Goal: Transaction & Acquisition: Purchase product/service

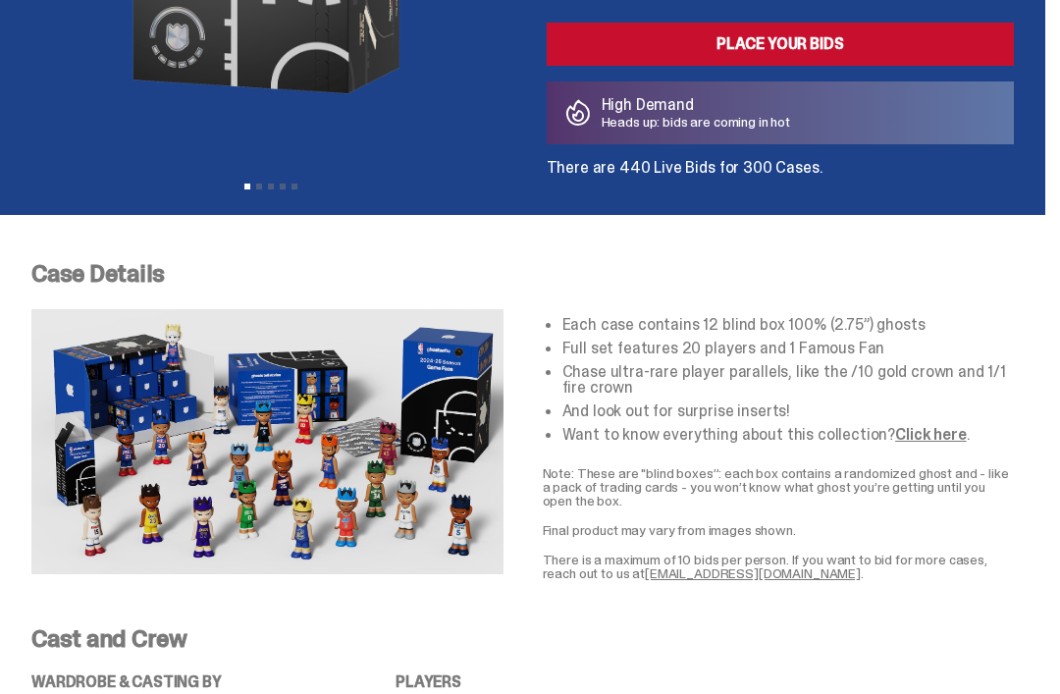
scroll to position [439, 0]
click at [926, 428] on link "Click here" at bounding box center [930, 434] width 71 height 21
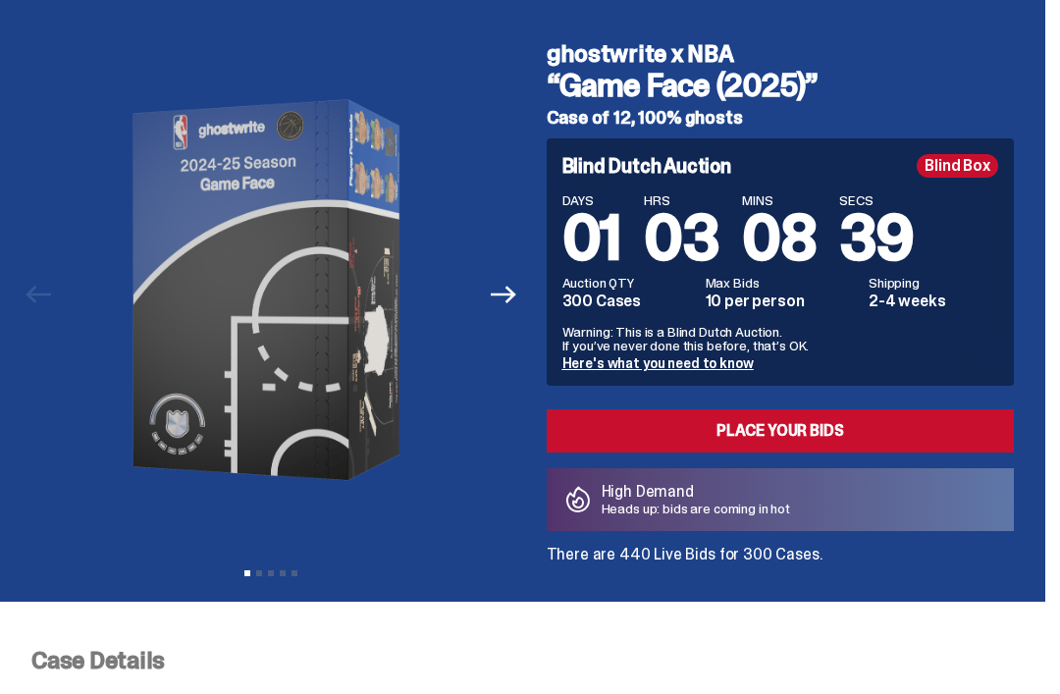
scroll to position [52, 0]
click at [911, 430] on link "Place your Bids" at bounding box center [780, 430] width 468 height 43
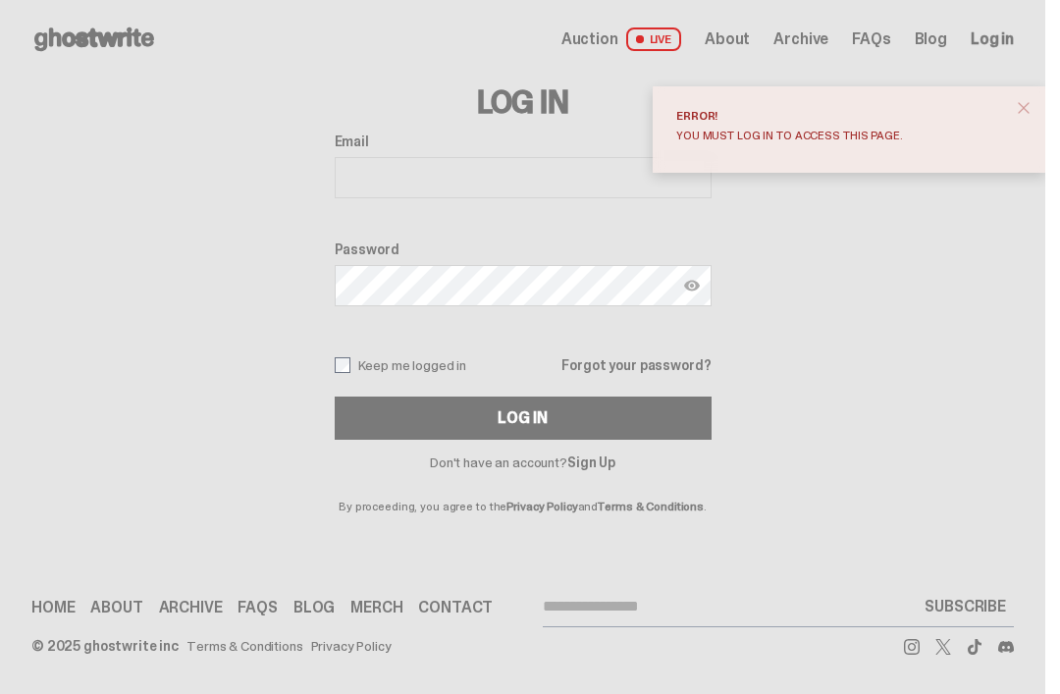
type input "**********"
click at [530, 418] on button "Log In" at bounding box center [523, 417] width 377 height 43
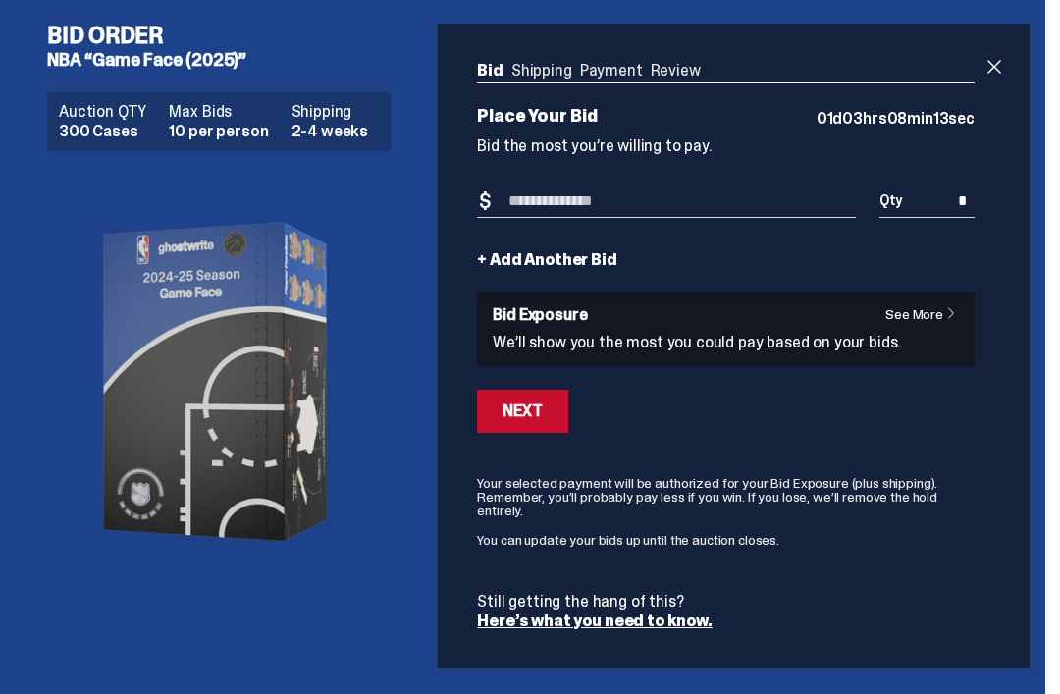
click at [760, 68] on ul "Bid Shipping Payment Review" at bounding box center [725, 73] width 497 height 20
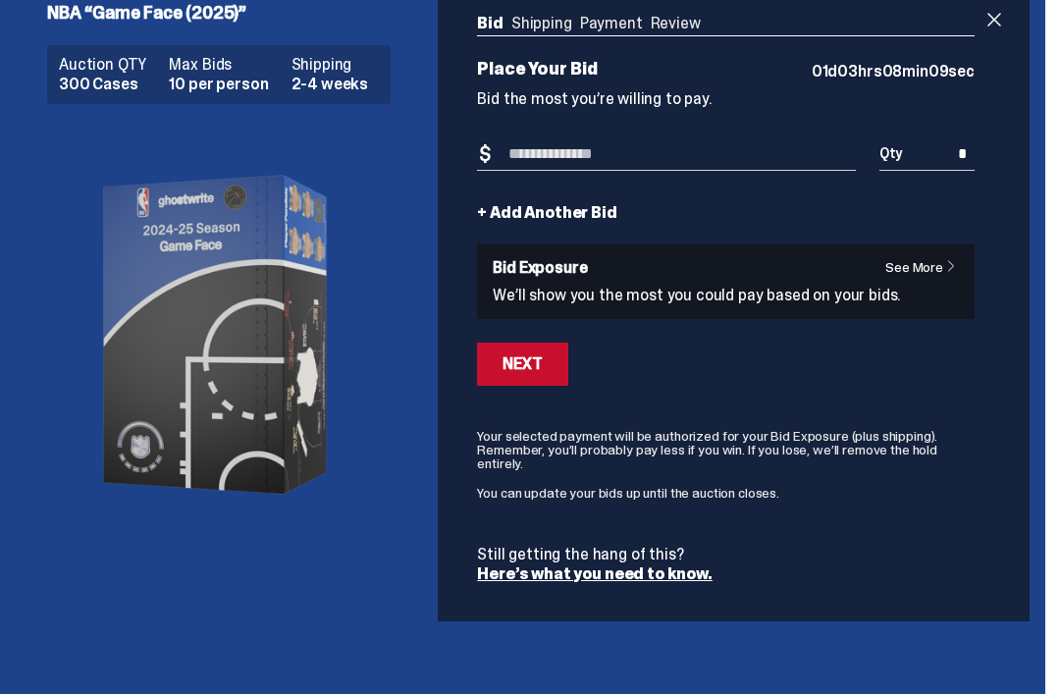
click at [549, 154] on input "Bid Amount" at bounding box center [666, 154] width 378 height 32
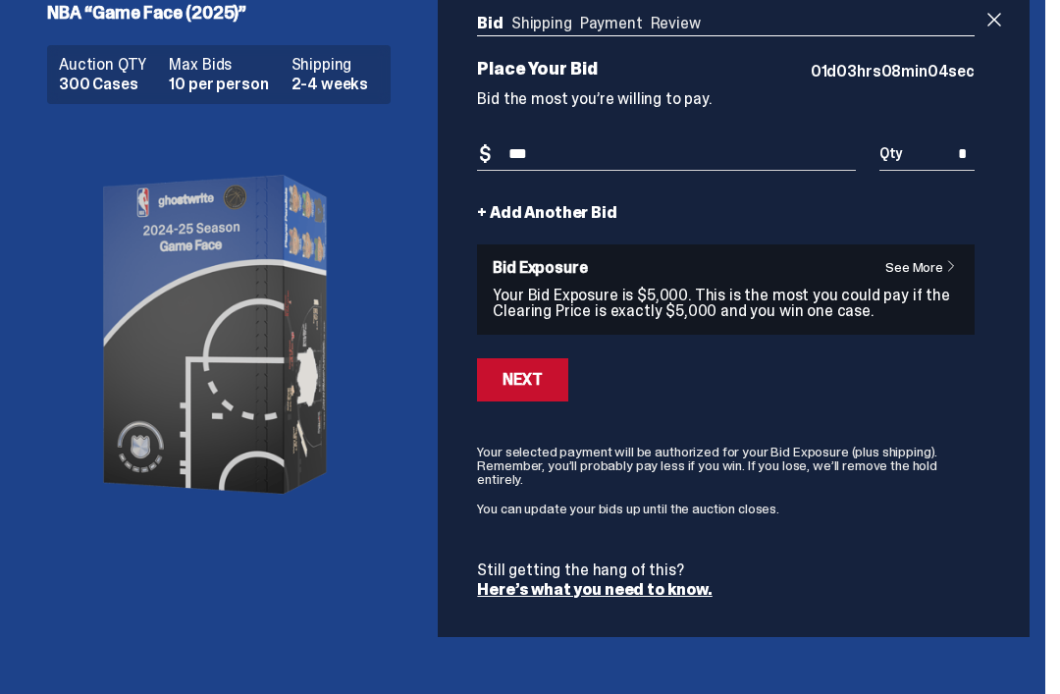
type input "**"
click at [564, 386] on button "Next" at bounding box center [522, 379] width 90 height 43
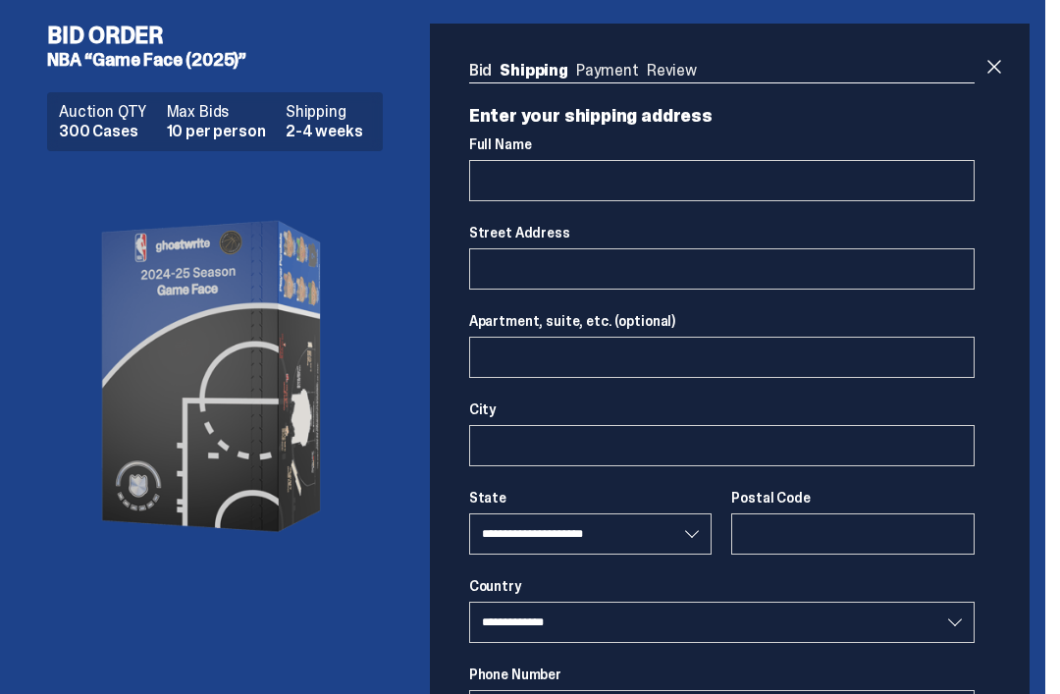
click at [1006, 61] on span at bounding box center [994, 67] width 24 height 24
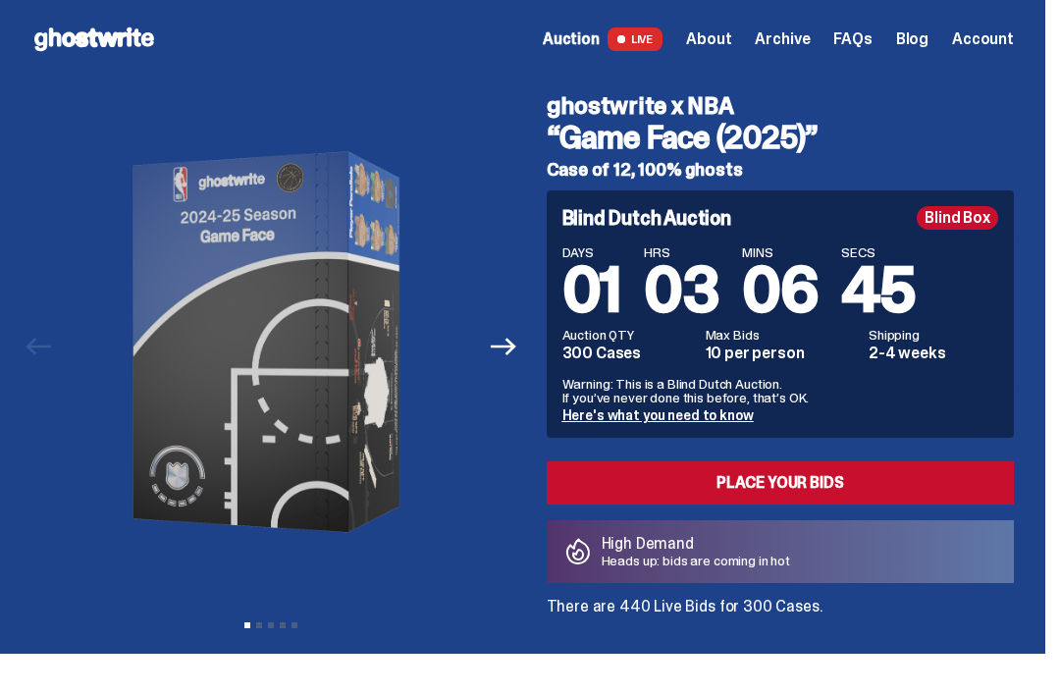
click at [693, 416] on link "Here's what you need to know" at bounding box center [657, 415] width 191 height 18
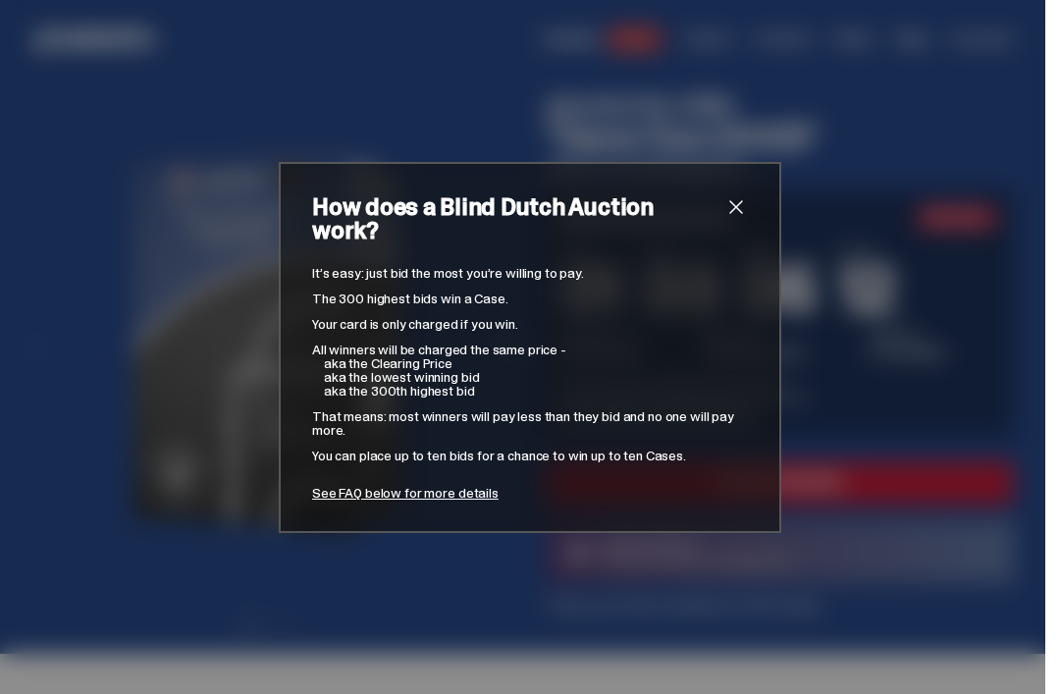
click at [393, 484] on link "See FAQ below for more details" at bounding box center [405, 493] width 186 height 18
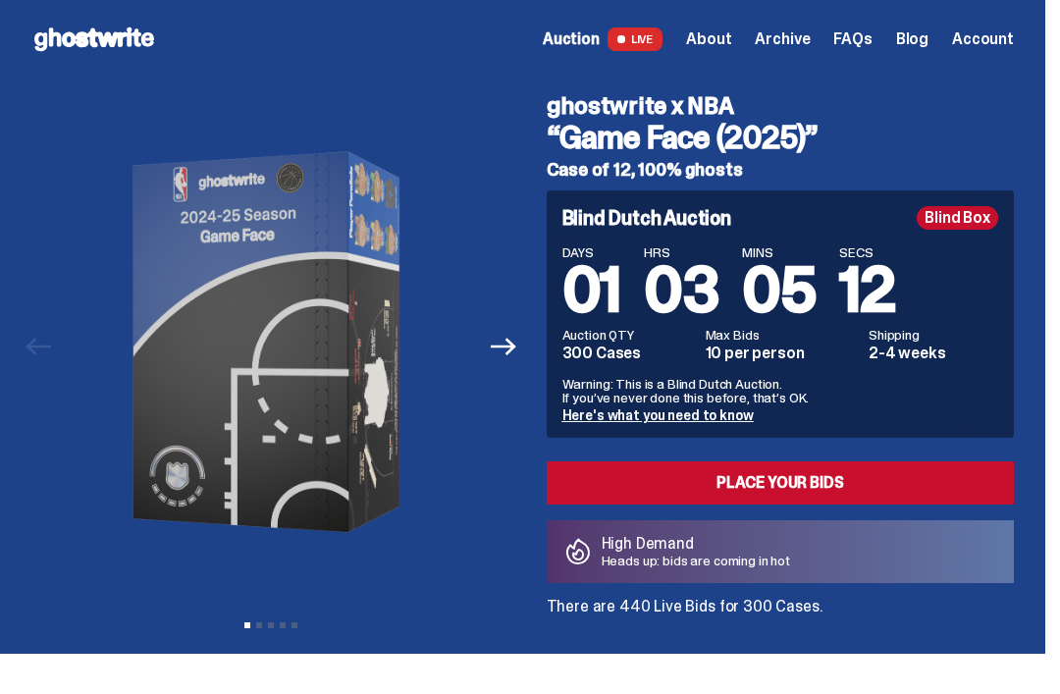
scroll to position [7580, 0]
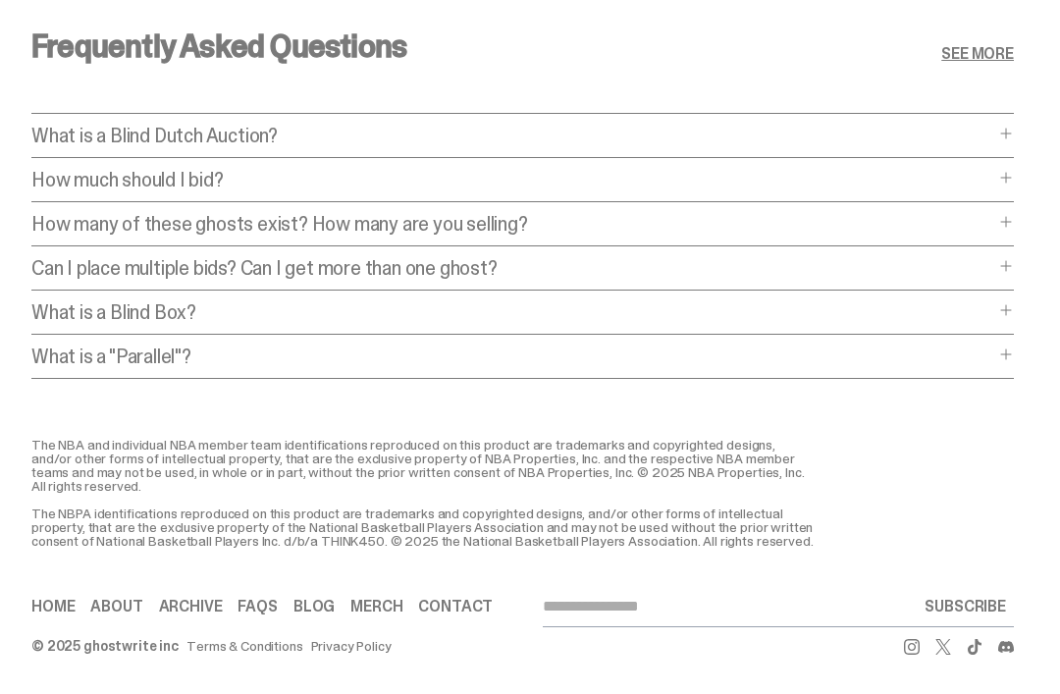
click at [1013, 176] on div "How much should I bid? How much should I bid? The short answer is: just bid the…" at bounding box center [522, 186] width 982 height 32
click at [1013, 170] on span at bounding box center [1006, 178] width 16 height 16
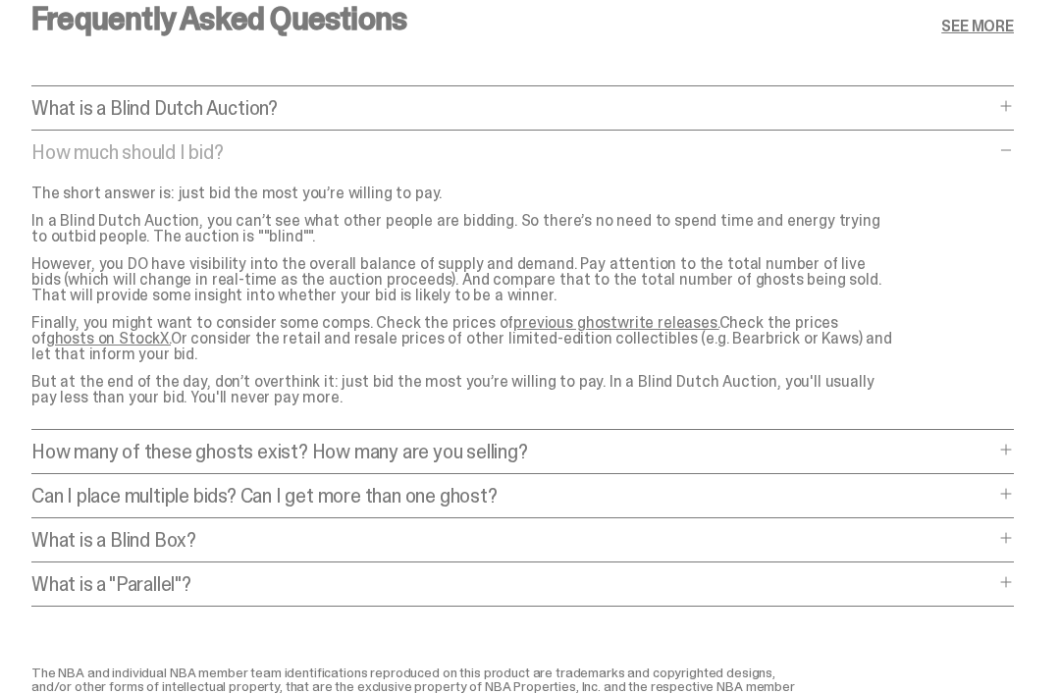
scroll to position [7581, 0]
click at [1013, 472] on div "How many of these ghosts exist? How many are you selling? How many of these gho…" at bounding box center [522, 457] width 982 height 32
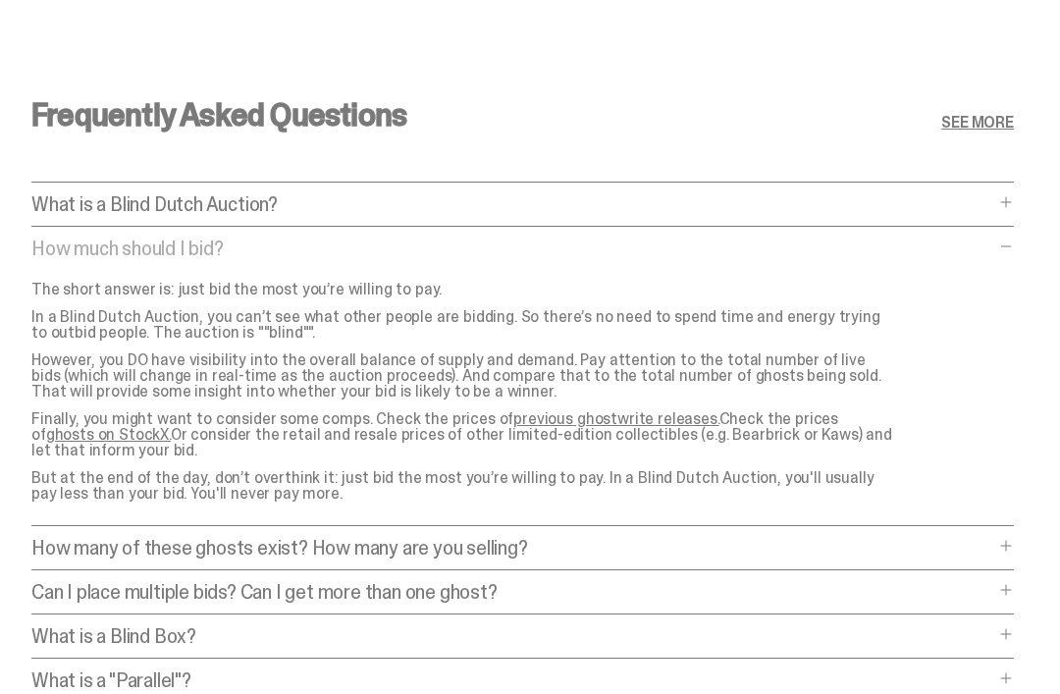
click at [1021, 205] on div "Frequently Asked Questions SEE MORE What is a Blind Dutch Auction? What is a Bl…" at bounding box center [522, 406] width 1045 height 709
click at [1031, 208] on div "Frequently Asked Questions SEE MORE What is a Blind Dutch Auction? What is a Bl…" at bounding box center [522, 406] width 1045 height 709
click at [1013, 254] on span at bounding box center [1006, 246] width 16 height 16
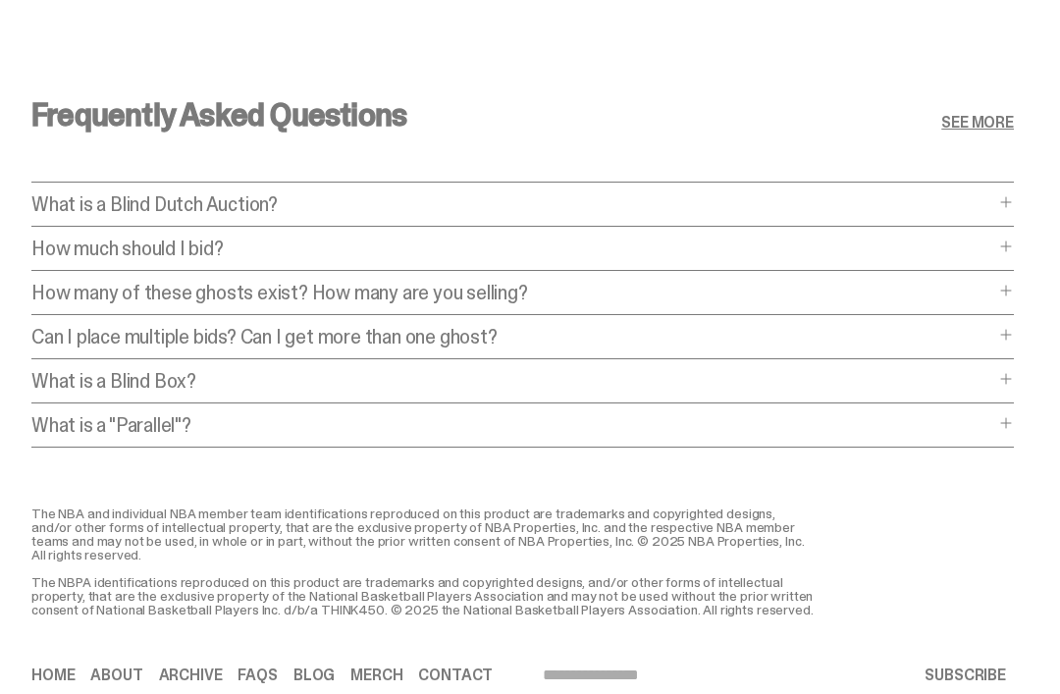
click at [1013, 298] on span at bounding box center [1006, 291] width 16 height 16
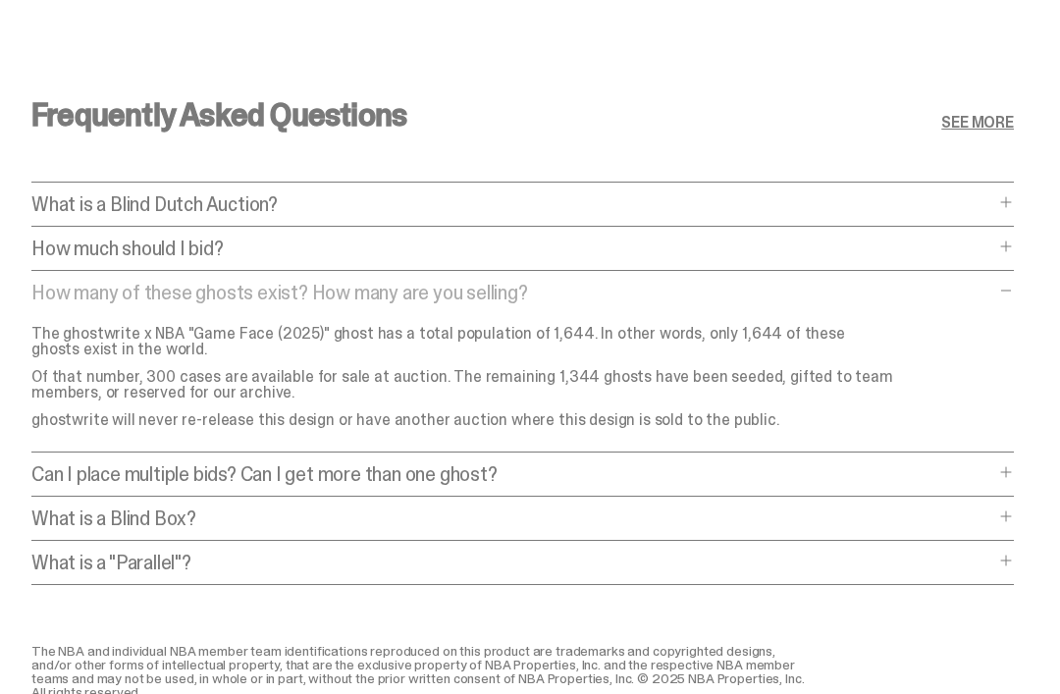
click at [1013, 298] on span at bounding box center [1006, 291] width 16 height 16
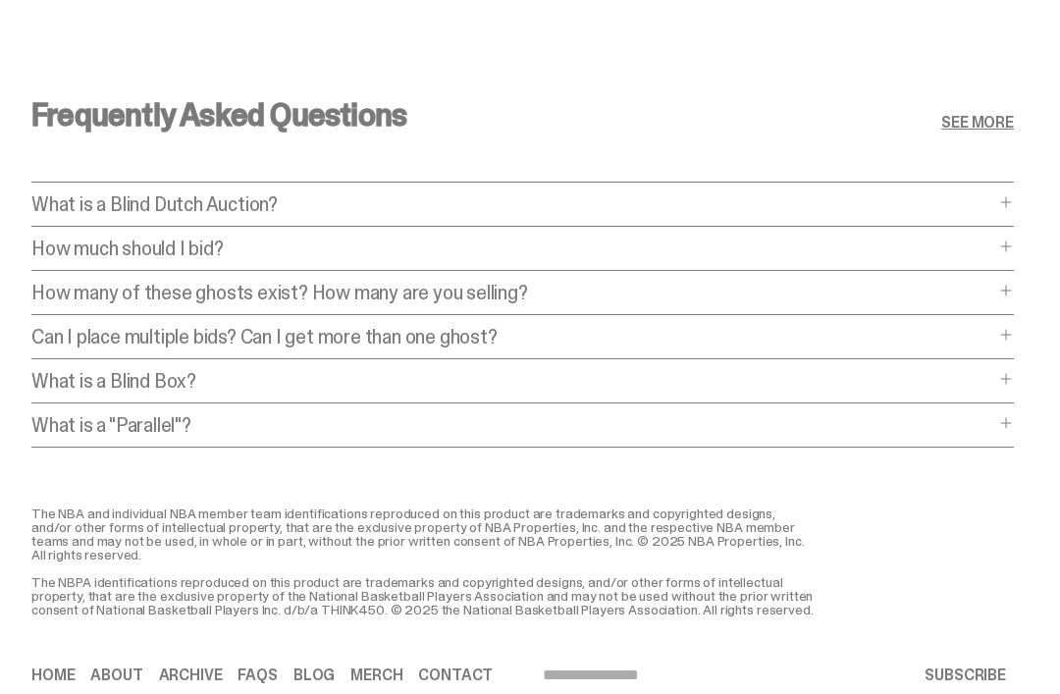
click at [1013, 254] on span at bounding box center [1006, 246] width 16 height 16
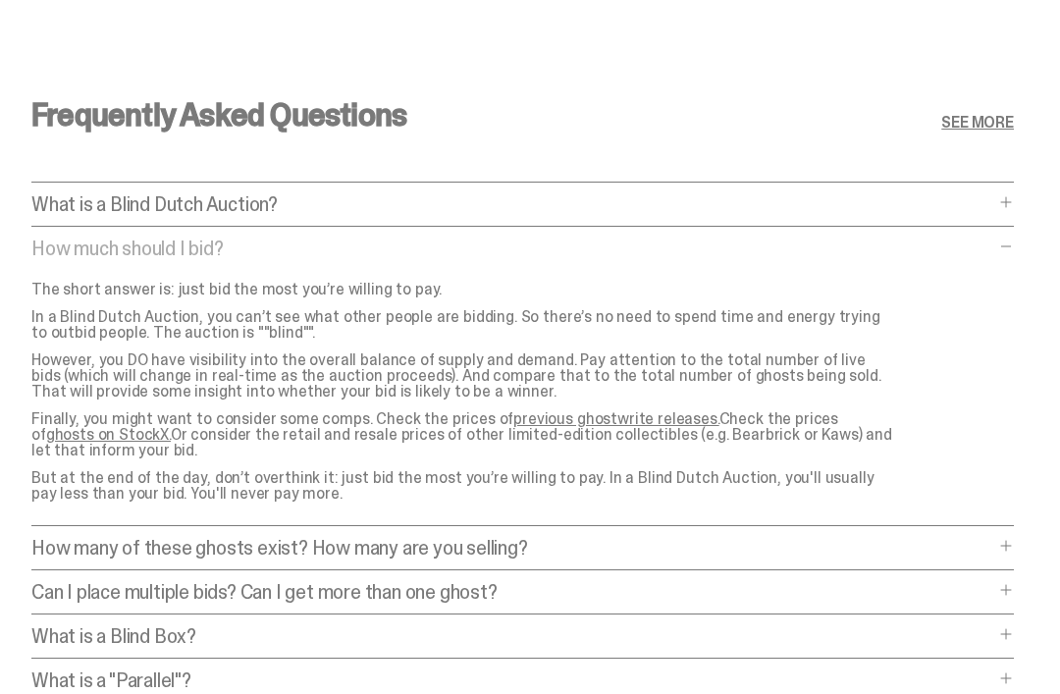
click at [592, 429] on link "previous ghostwrite releases." at bounding box center [615, 418] width 205 height 21
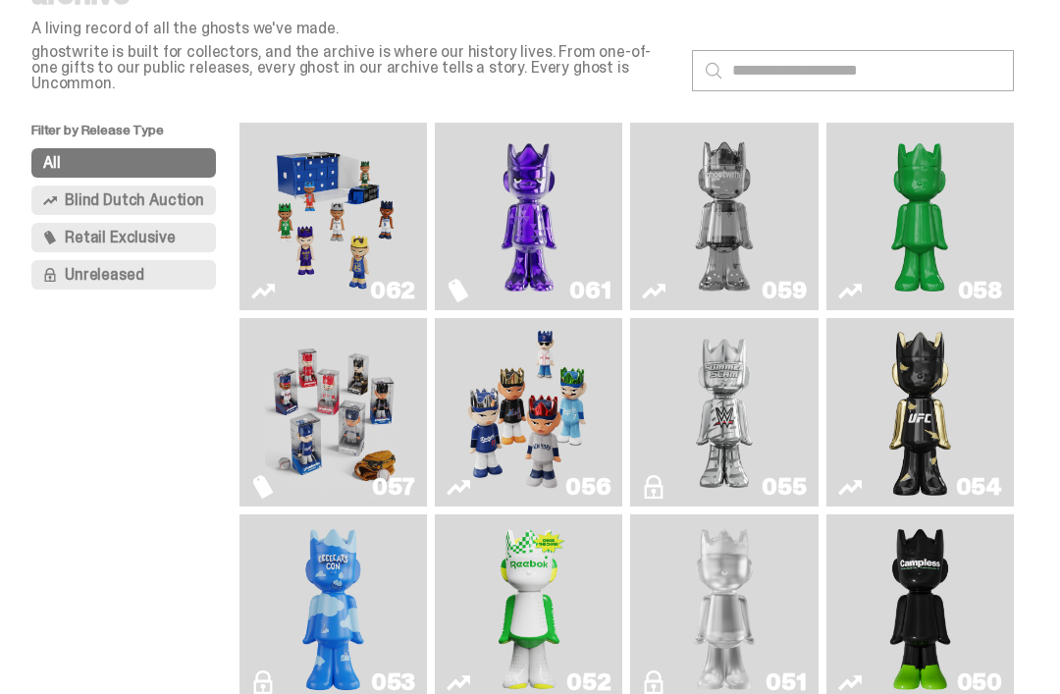
scroll to position [98, 0]
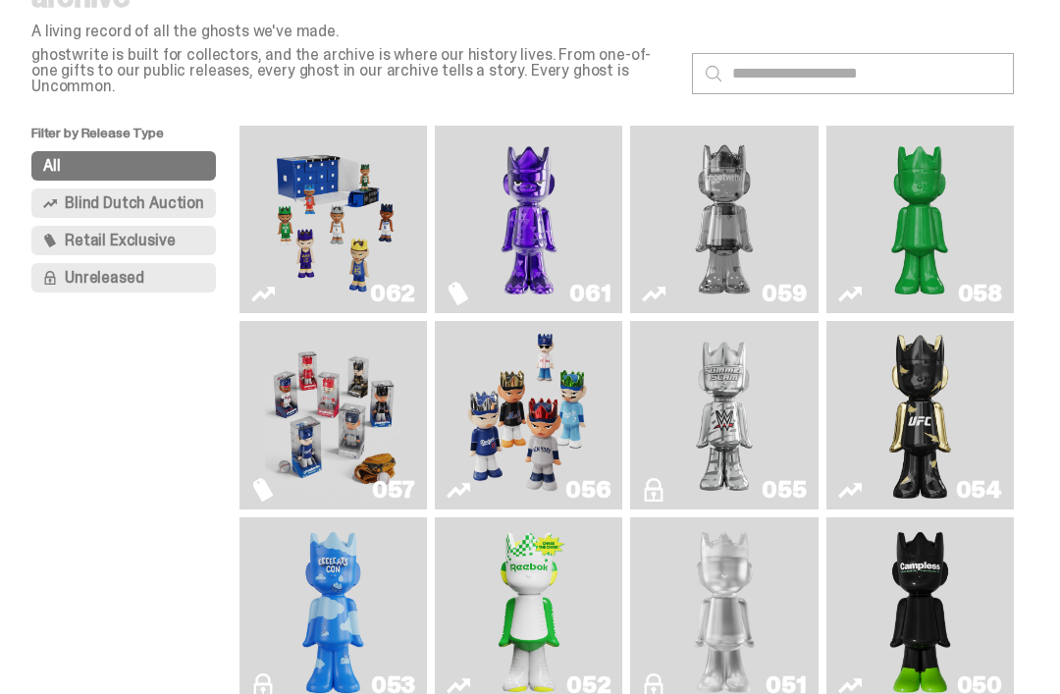
click at [577, 441] on img "Game Face (2025)" at bounding box center [528, 415] width 137 height 172
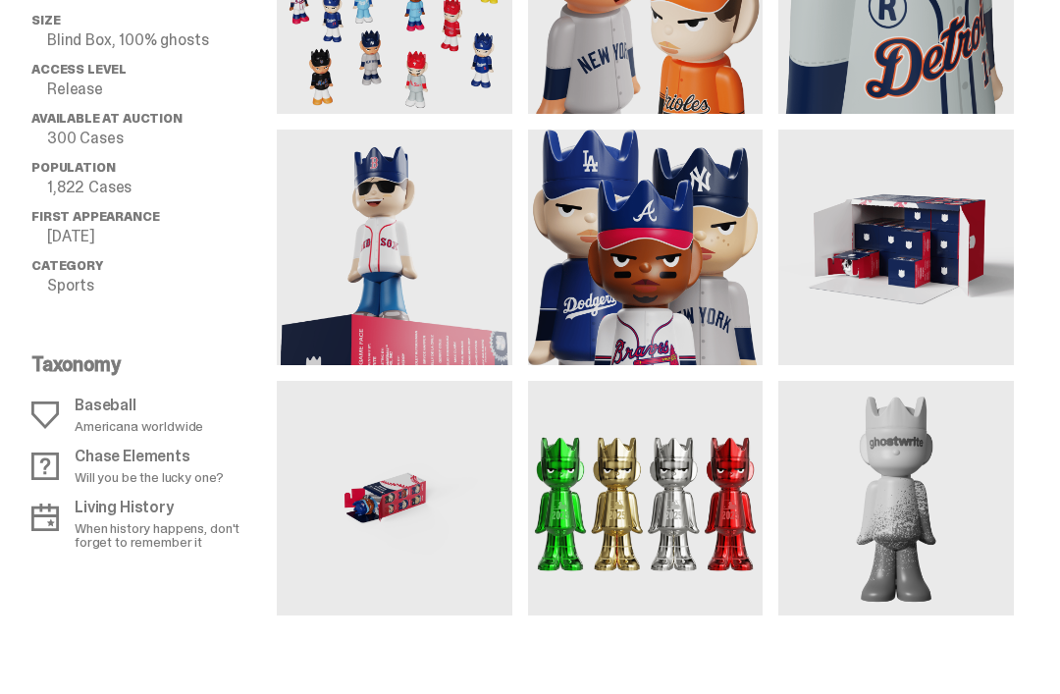
scroll to position [1399, 0]
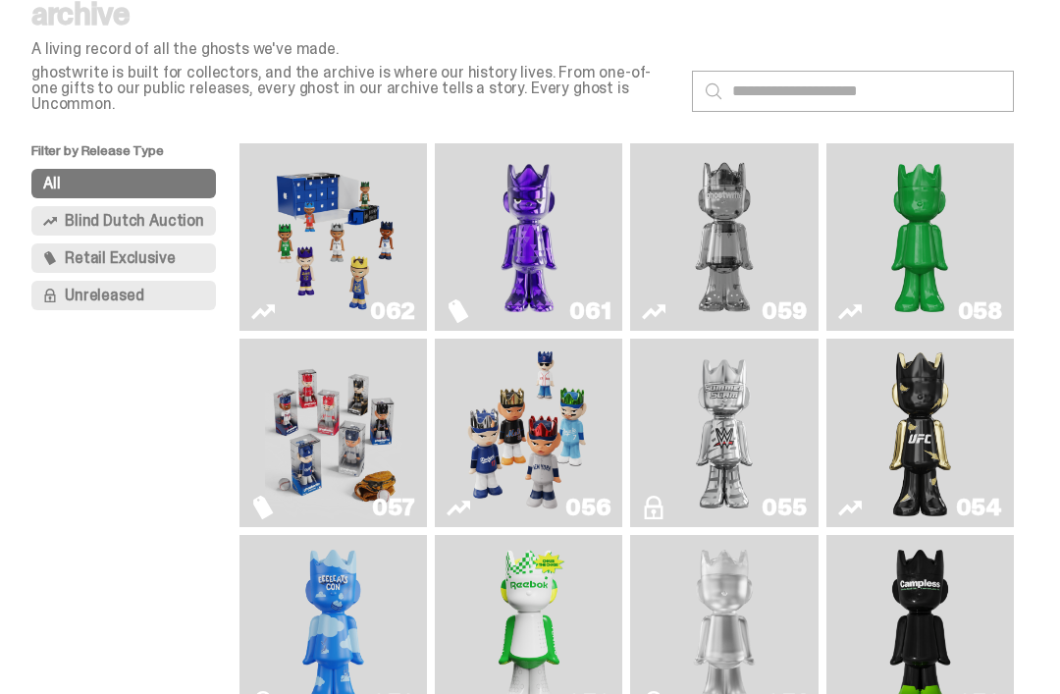
scroll to position [79, 0]
click at [370, 258] on img "Game Face (2025)" at bounding box center [333, 238] width 137 height 172
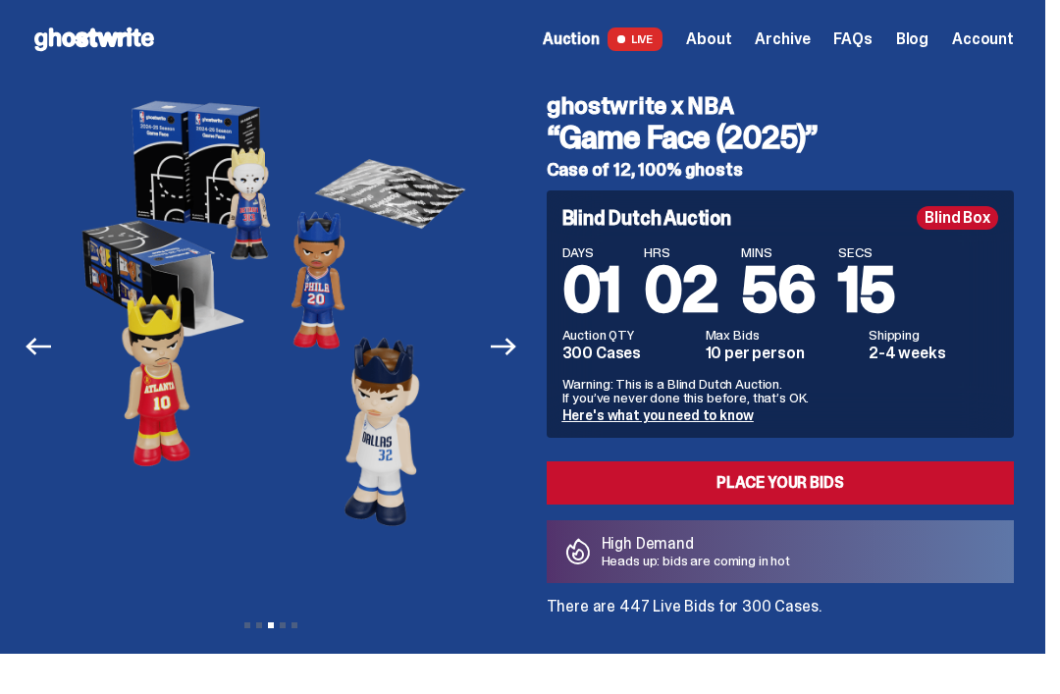
click at [545, 425] on img at bounding box center [750, 341] width 411 height 513
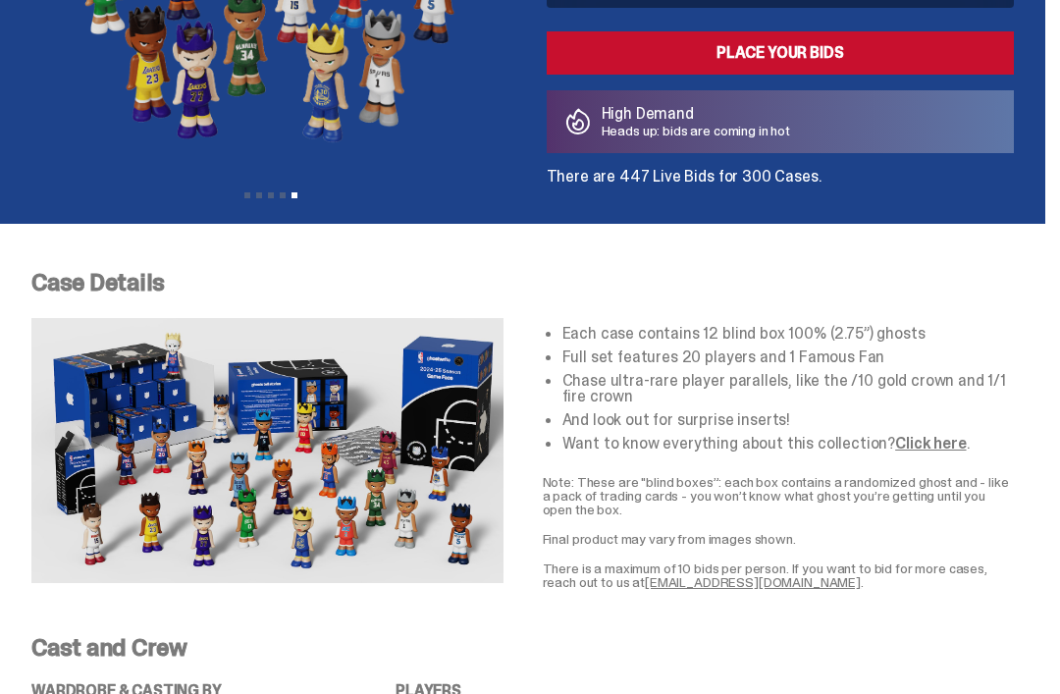
scroll to position [430, 0]
click at [933, 447] on link "Click here" at bounding box center [930, 443] width 71 height 21
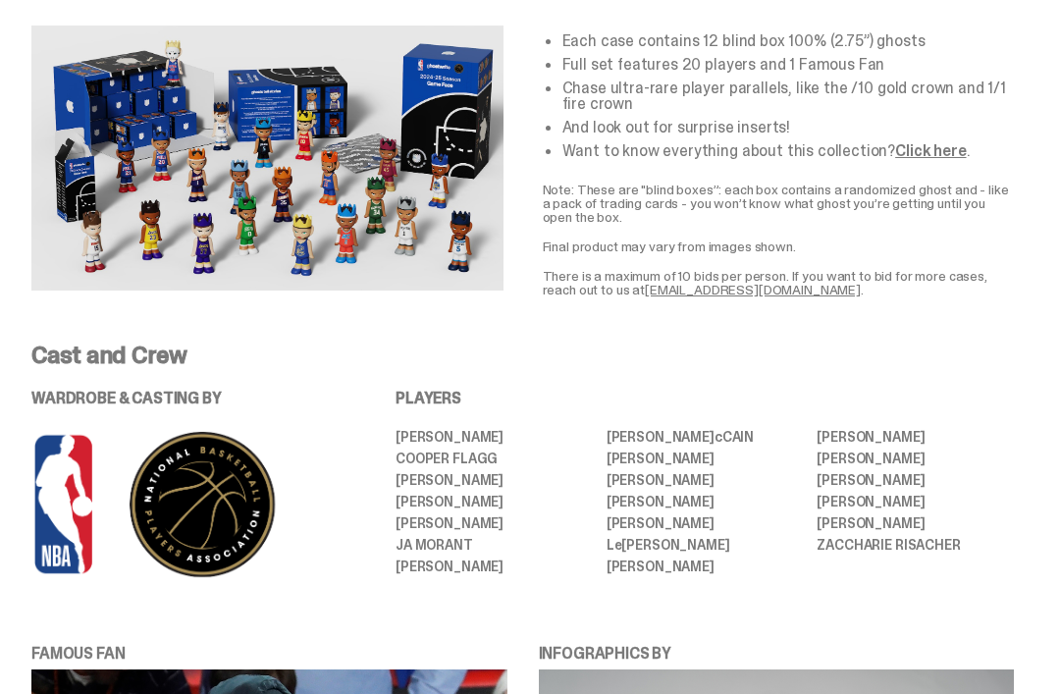
scroll to position [720, 0]
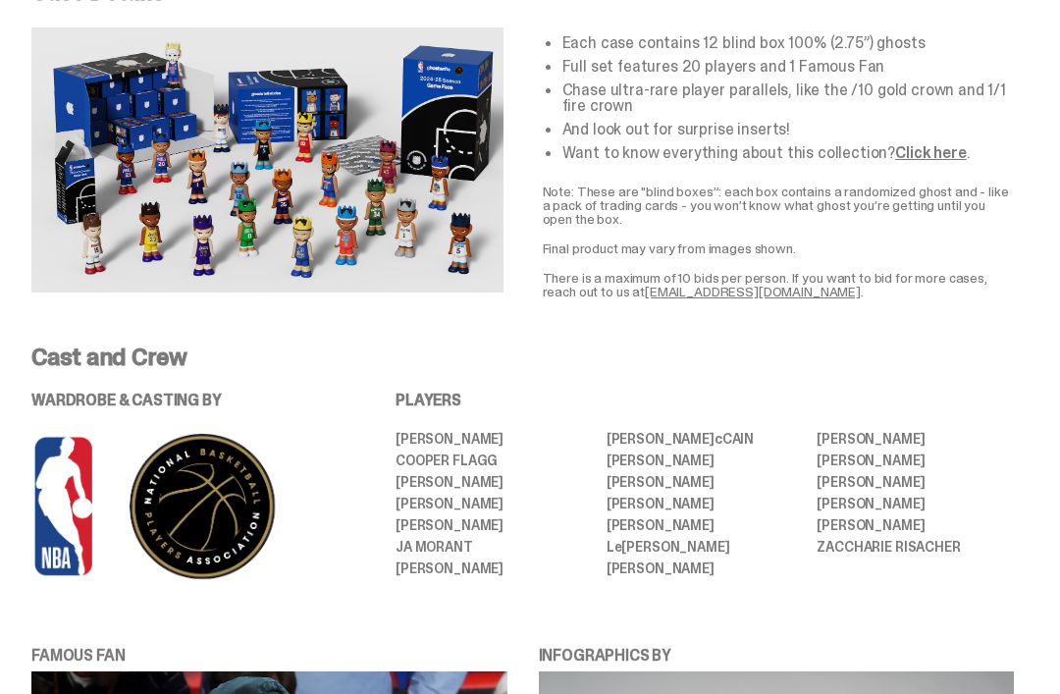
click at [926, 500] on li "[PERSON_NAME]" at bounding box center [914, 503] width 197 height 14
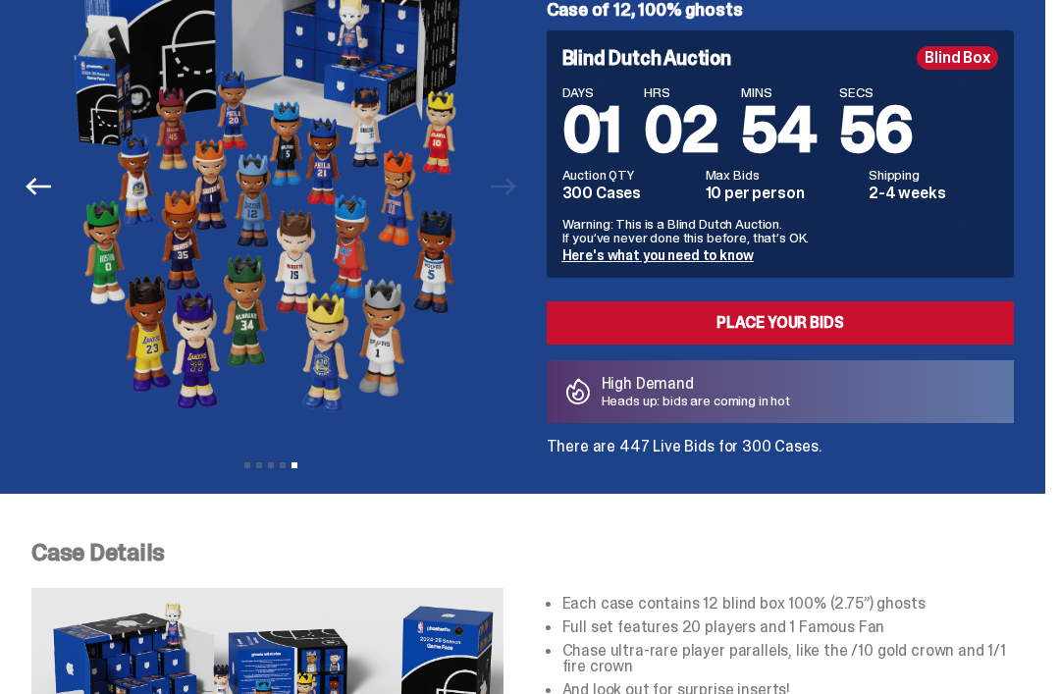
scroll to position [159, 0]
click at [722, 256] on link "Here's what you need to know" at bounding box center [657, 256] width 191 height 18
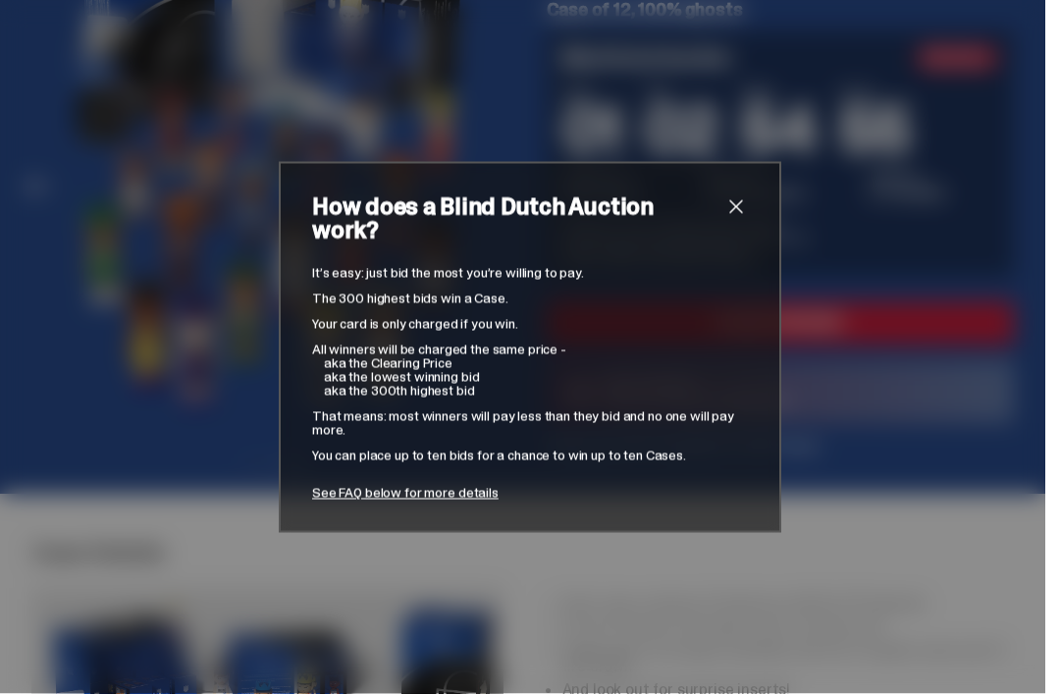
scroll to position [160, 0]
click at [450, 484] on link "See FAQ below for more details" at bounding box center [405, 493] width 186 height 18
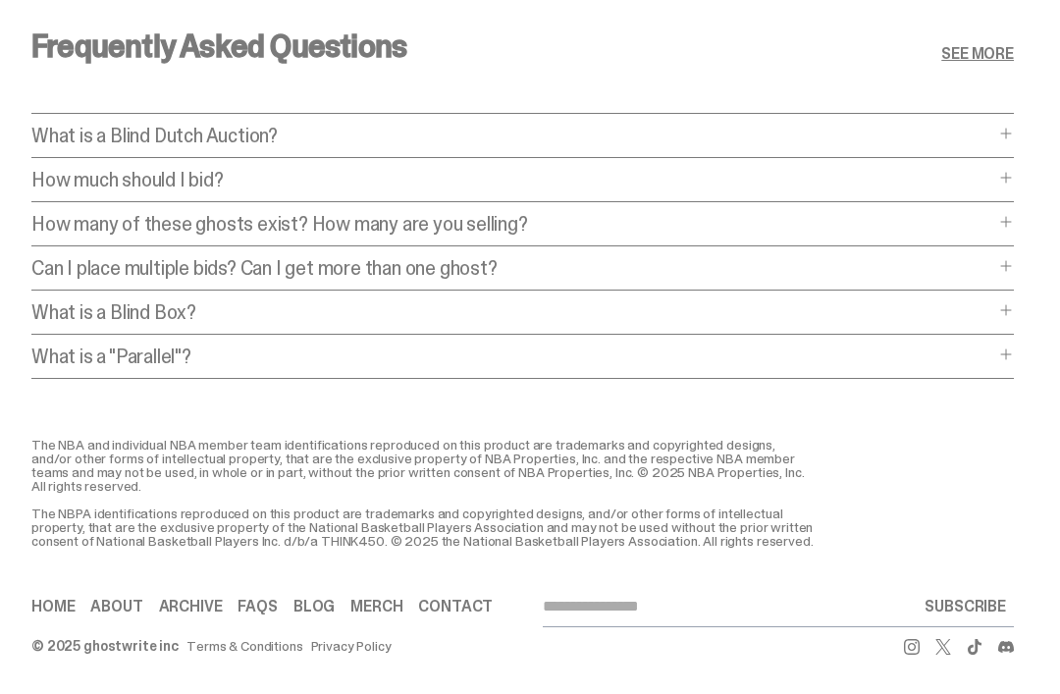
scroll to position [7546, 0]
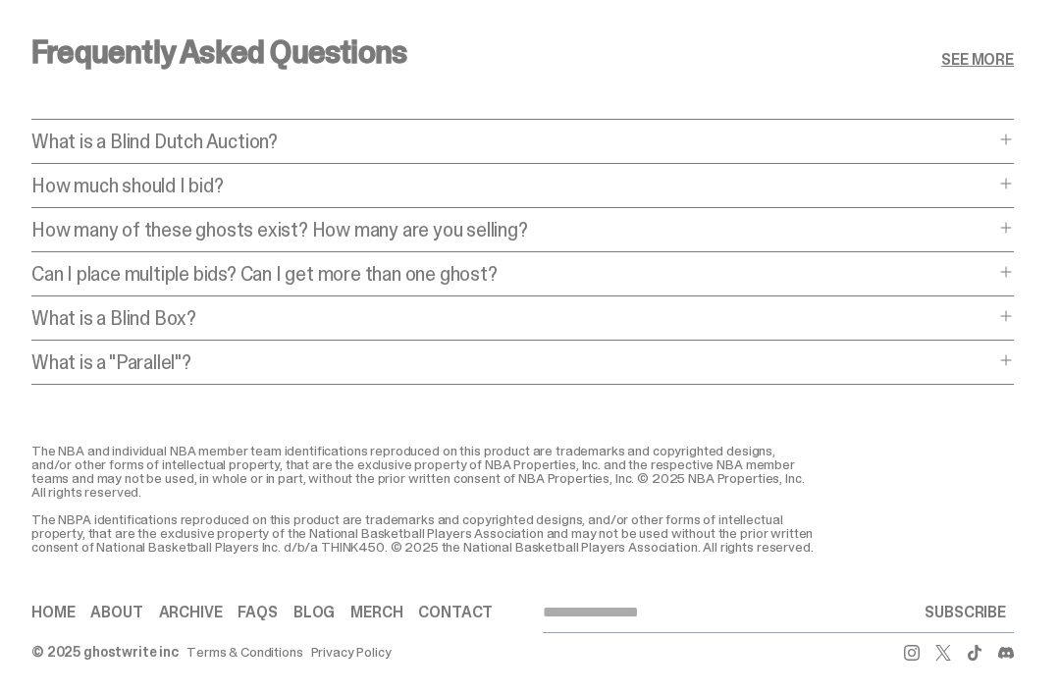
click at [1013, 236] on span at bounding box center [1006, 229] width 16 height 16
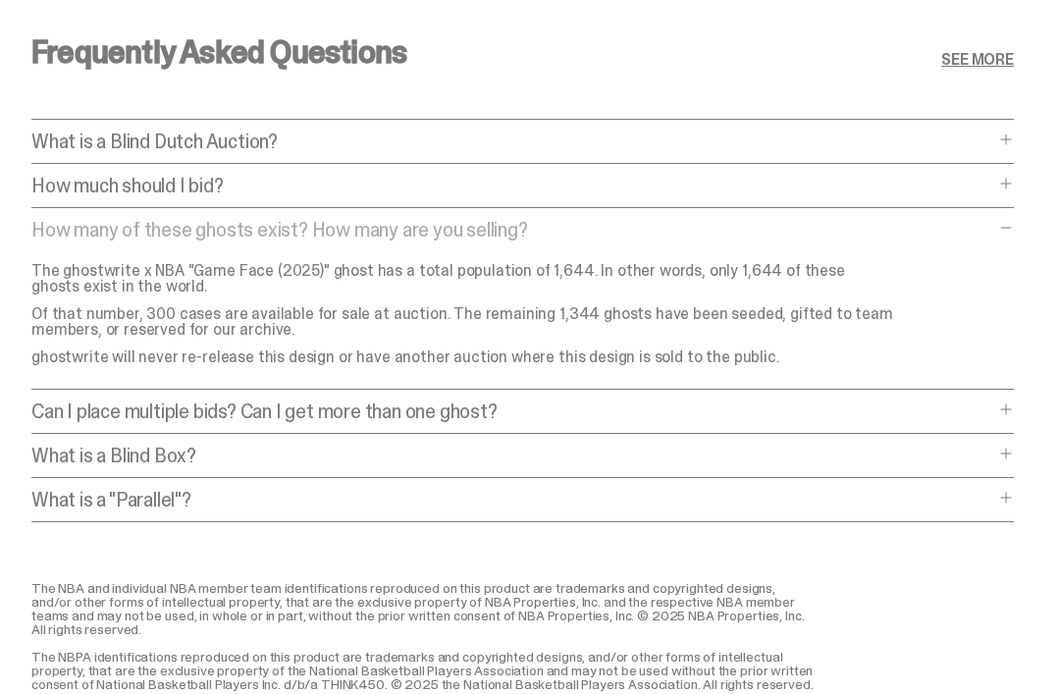
click at [1013, 191] on span at bounding box center [1006, 184] width 16 height 16
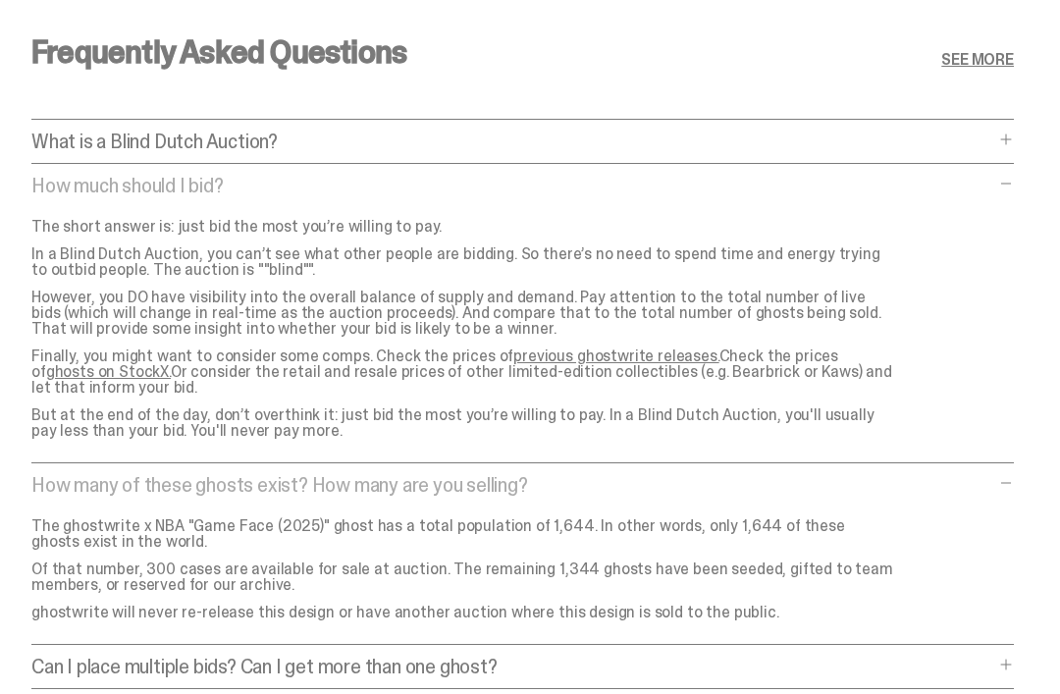
click at [171, 370] on link "ghosts on StockX." at bounding box center [108, 371] width 125 height 21
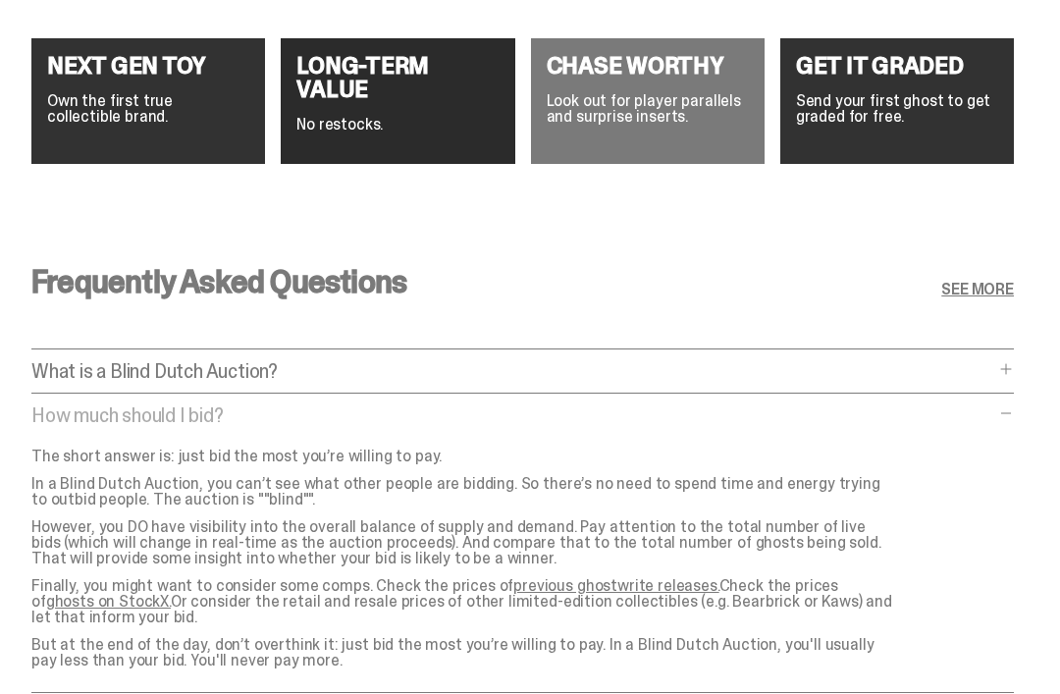
scroll to position [7549, 0]
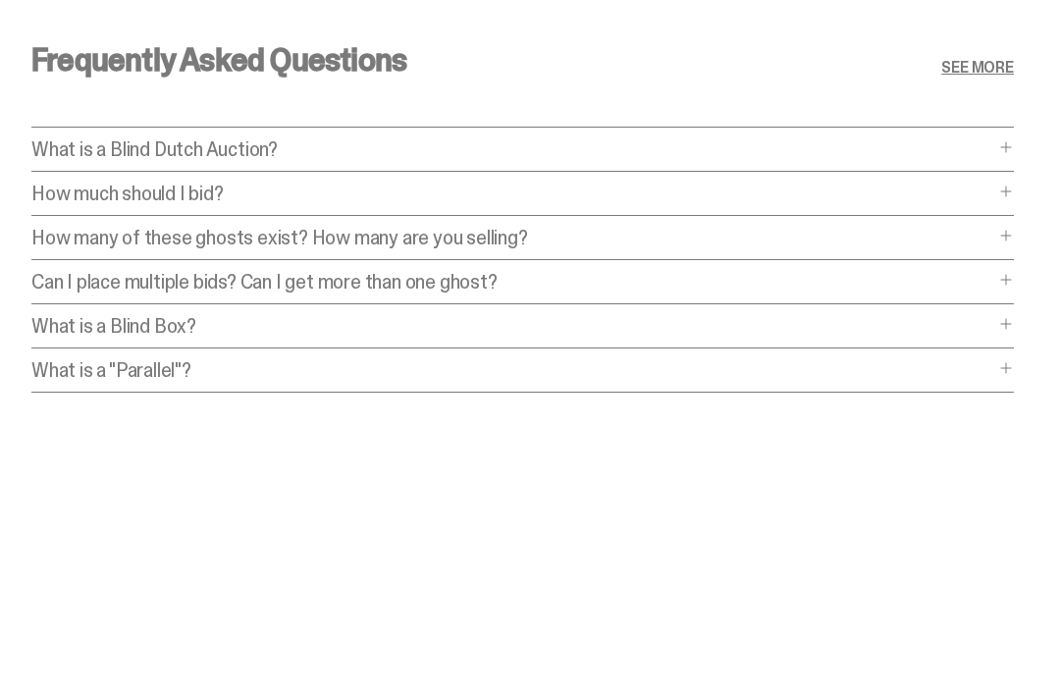
scroll to position [7454, 0]
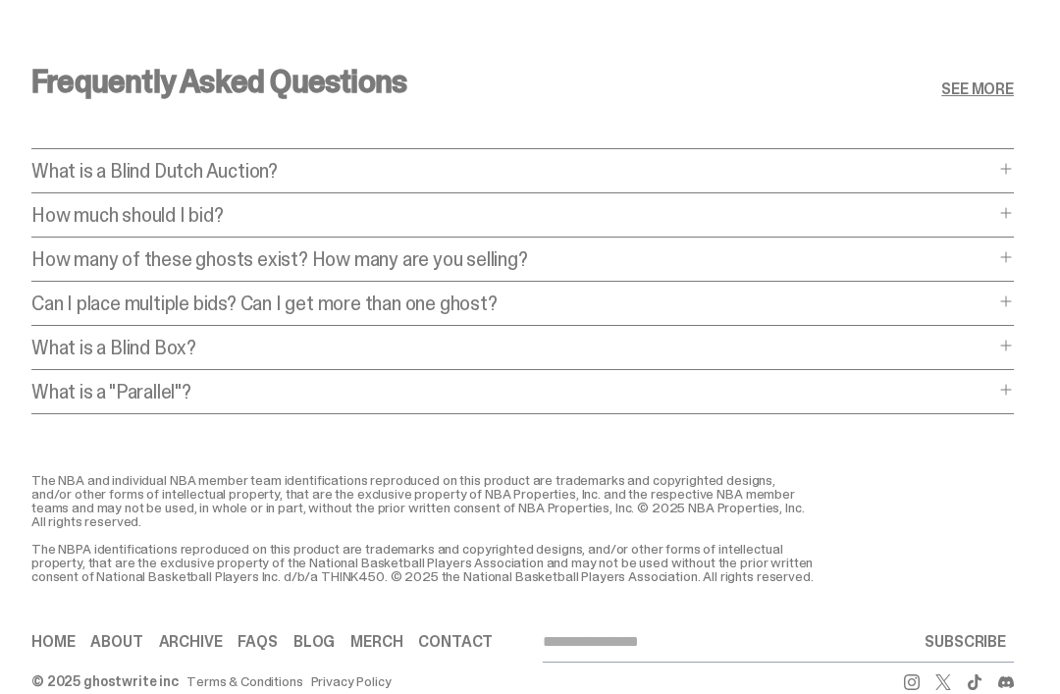
click at [1013, 177] on span at bounding box center [1006, 169] width 16 height 16
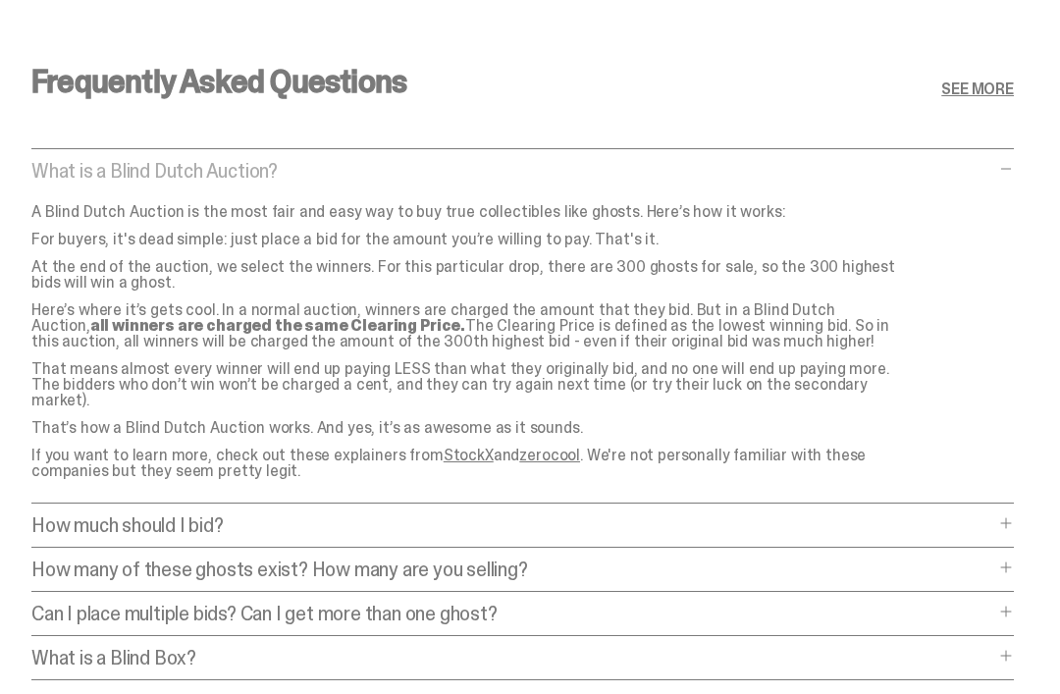
click at [1013, 177] on span at bounding box center [1006, 169] width 16 height 16
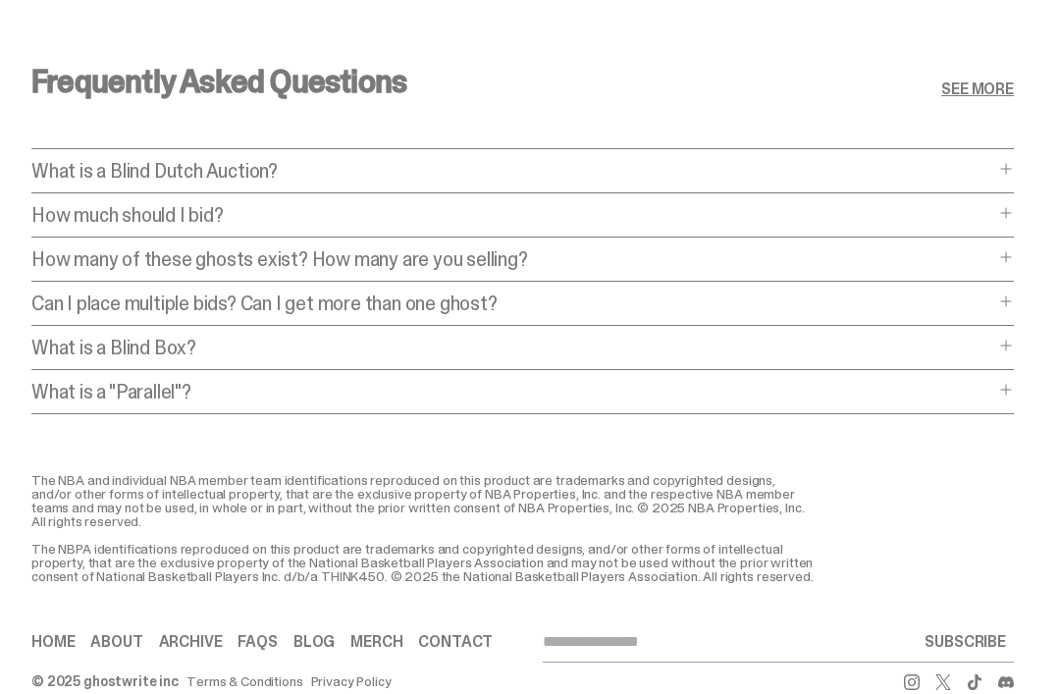
click at [1013, 221] on span at bounding box center [1006, 213] width 16 height 16
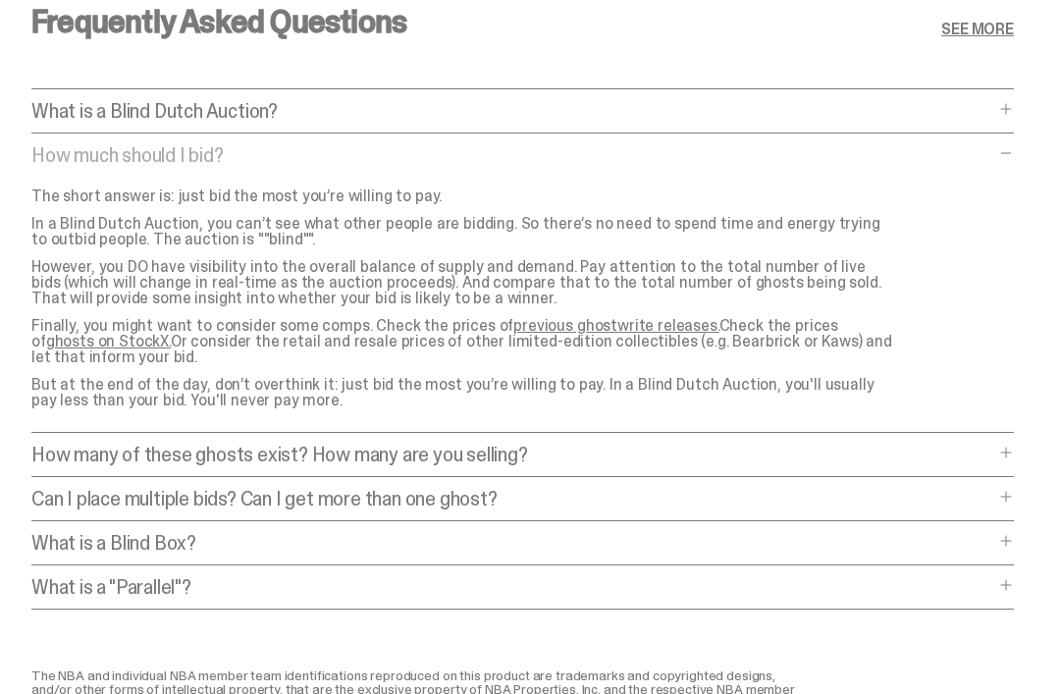
scroll to position [7517, 0]
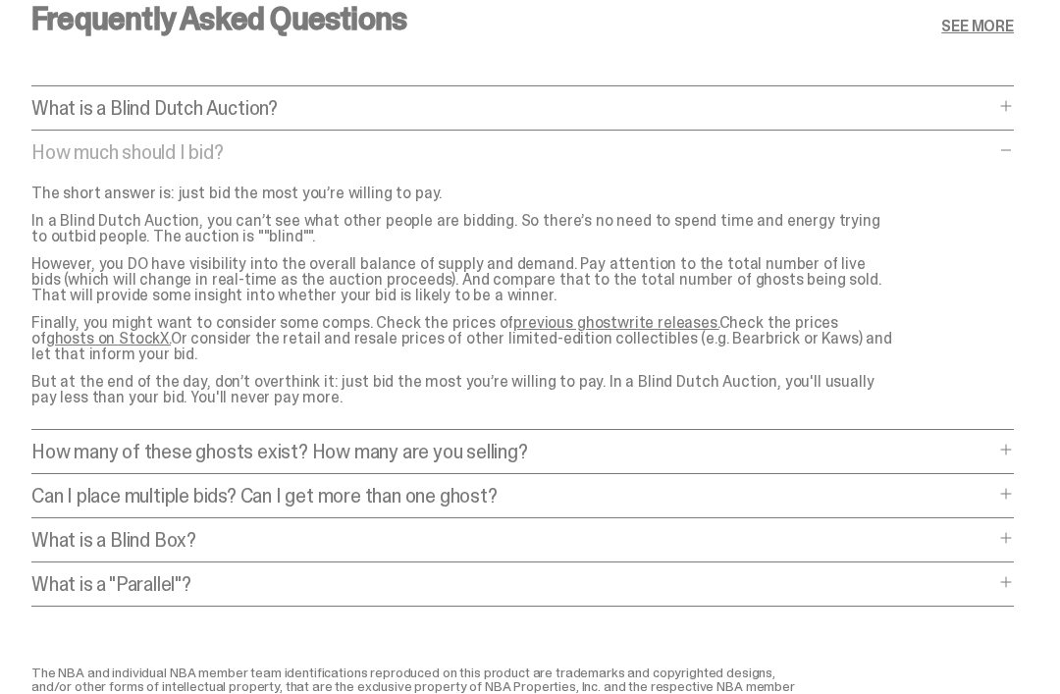
click at [1013, 158] on span at bounding box center [1006, 150] width 16 height 16
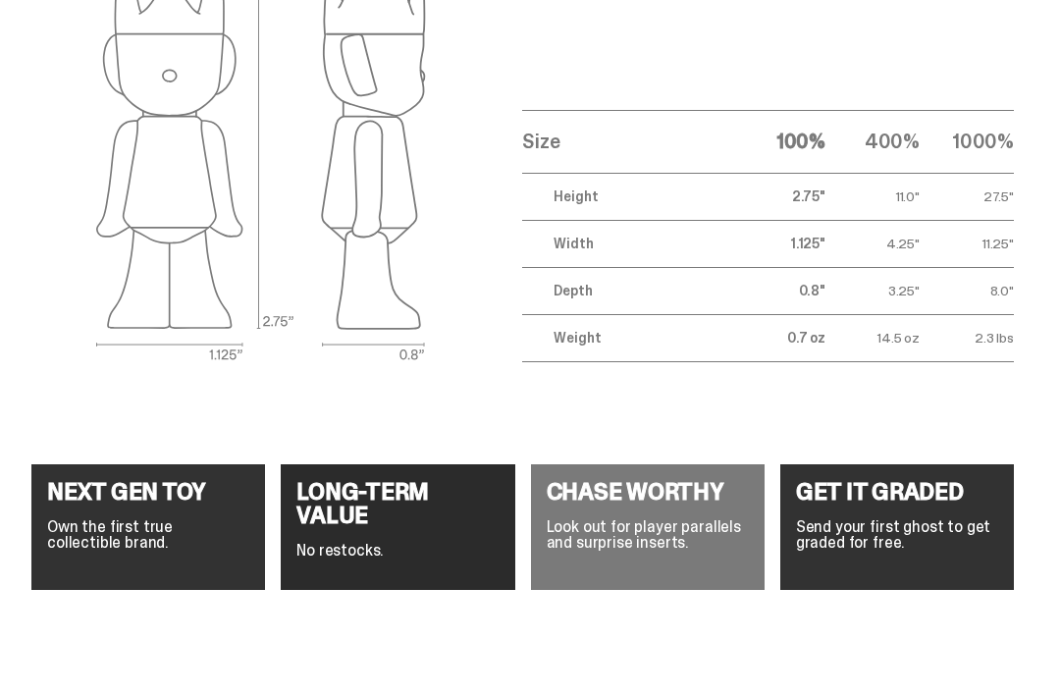
scroll to position [6828, 0]
click at [916, 530] on div "GET IT GRADED Send your first ghost to get graded for free." at bounding box center [896, 527] width 233 height 126
click at [907, 544] on p "Send your first ghost to get graded for free." at bounding box center [897, 534] width 202 height 31
click at [901, 537] on p "Send your first ghost to get graded for free." at bounding box center [897, 534] width 202 height 31
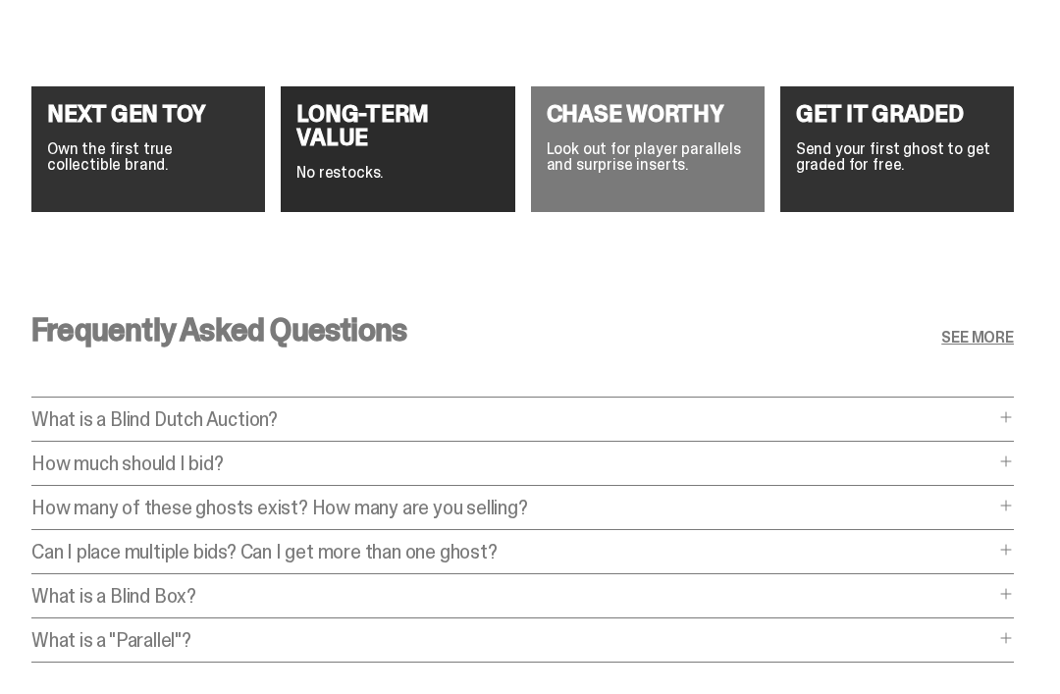
scroll to position [7279, 0]
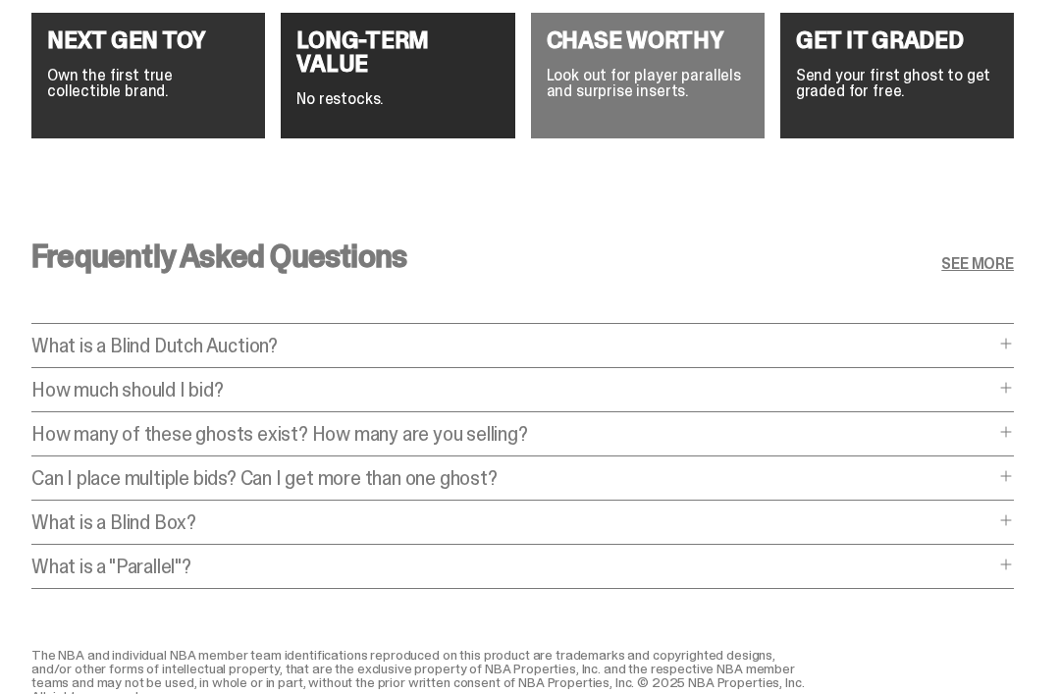
click at [1004, 272] on link "SEE MORE" at bounding box center [977, 264] width 73 height 16
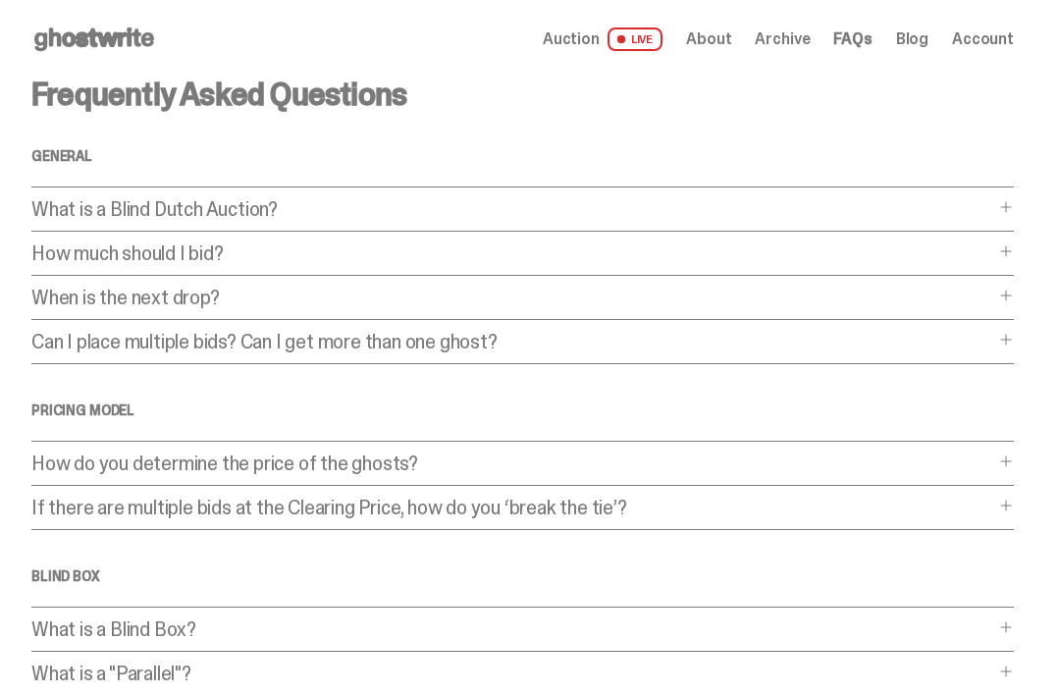
click at [590, 40] on span "Auction" at bounding box center [571, 39] width 57 height 16
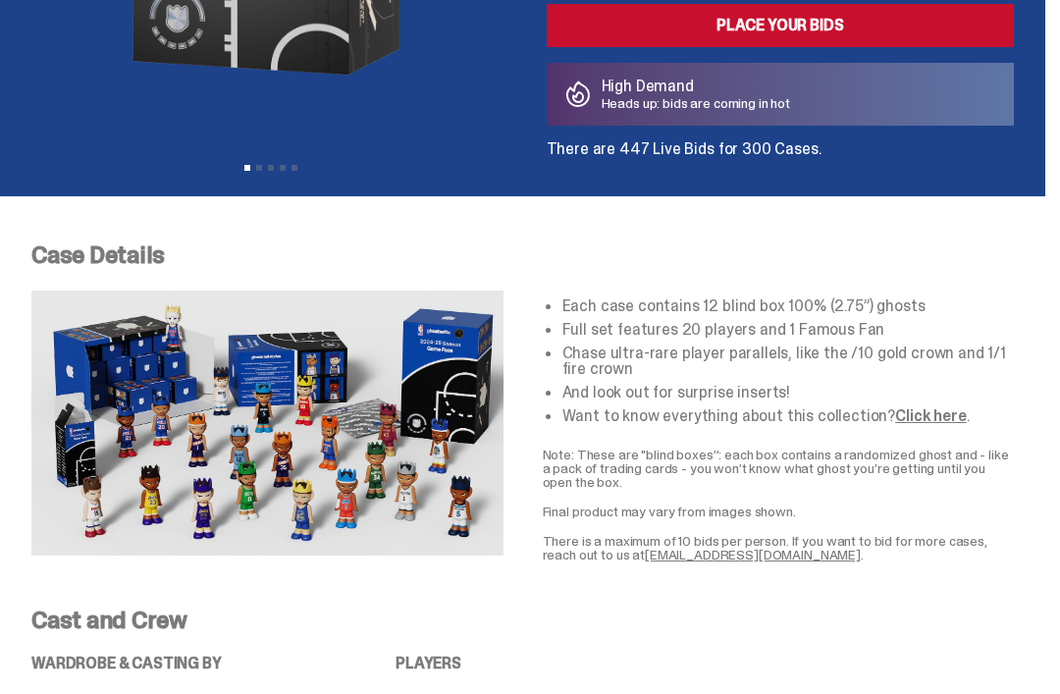
scroll to position [479, 0]
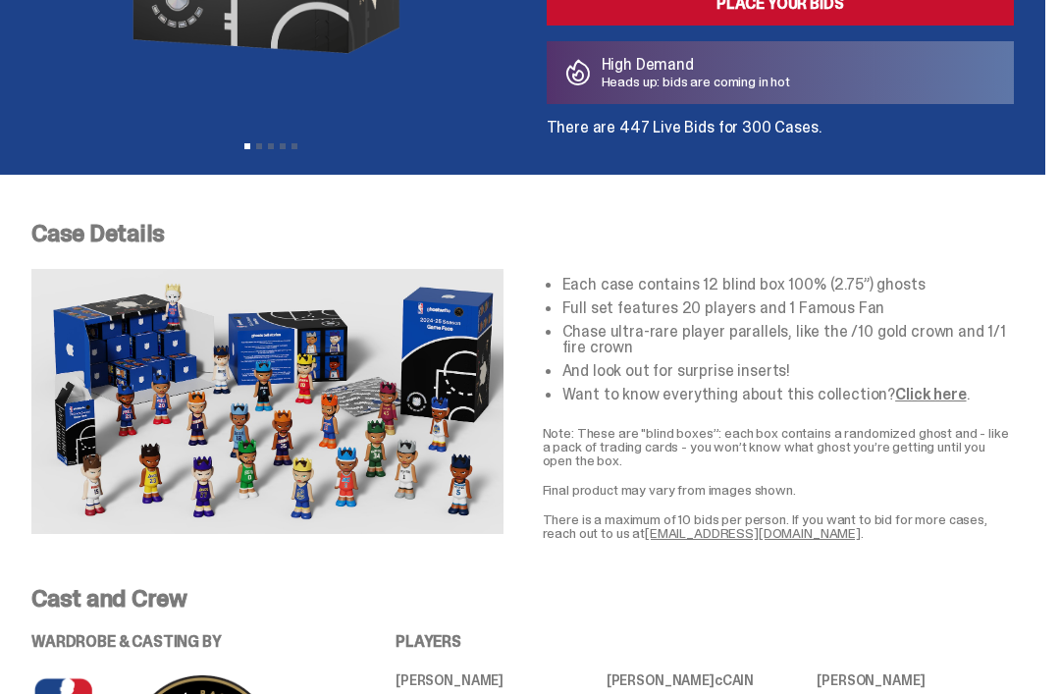
click at [926, 394] on link "Click here" at bounding box center [930, 394] width 71 height 21
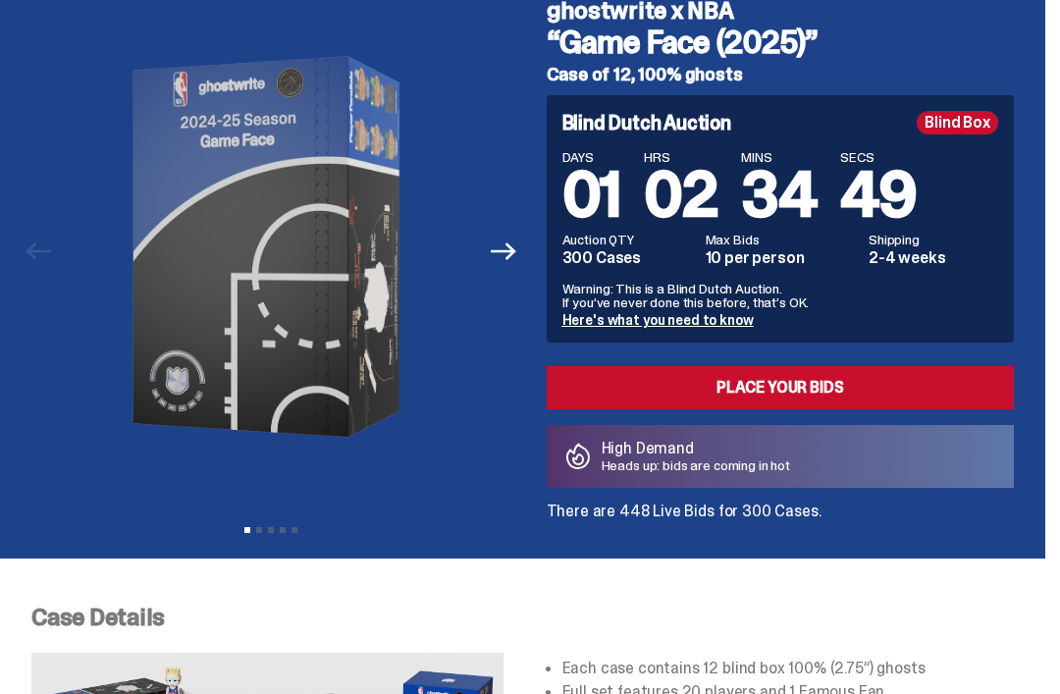
scroll to position [94, 0]
click at [515, 259] on icon "Next" at bounding box center [504, 252] width 26 height 18
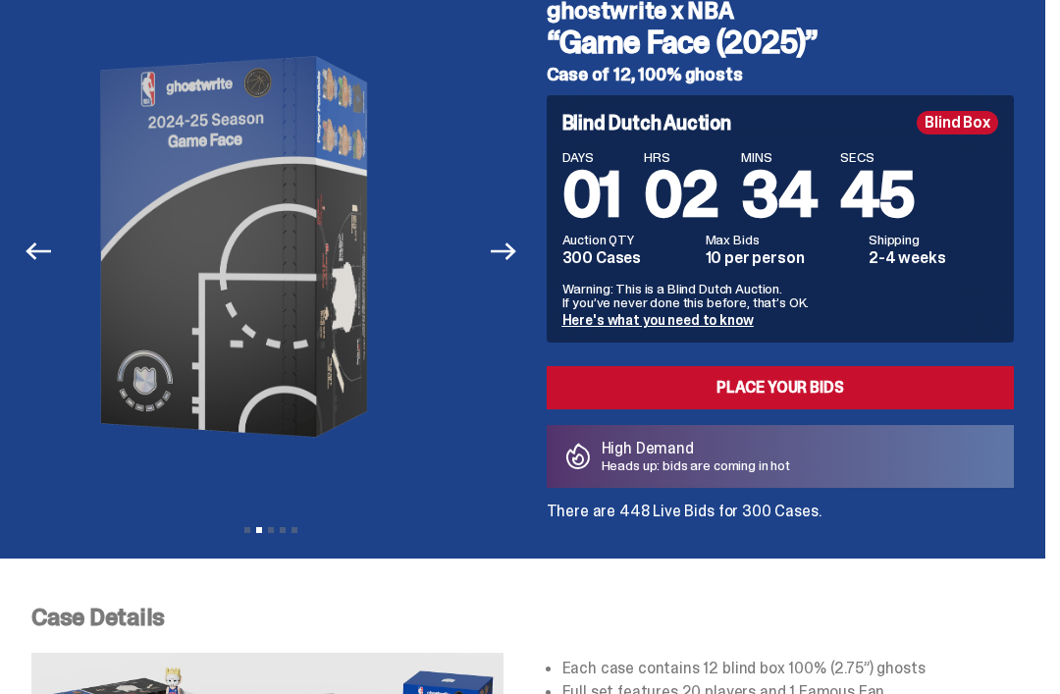
scroll to position [95, 0]
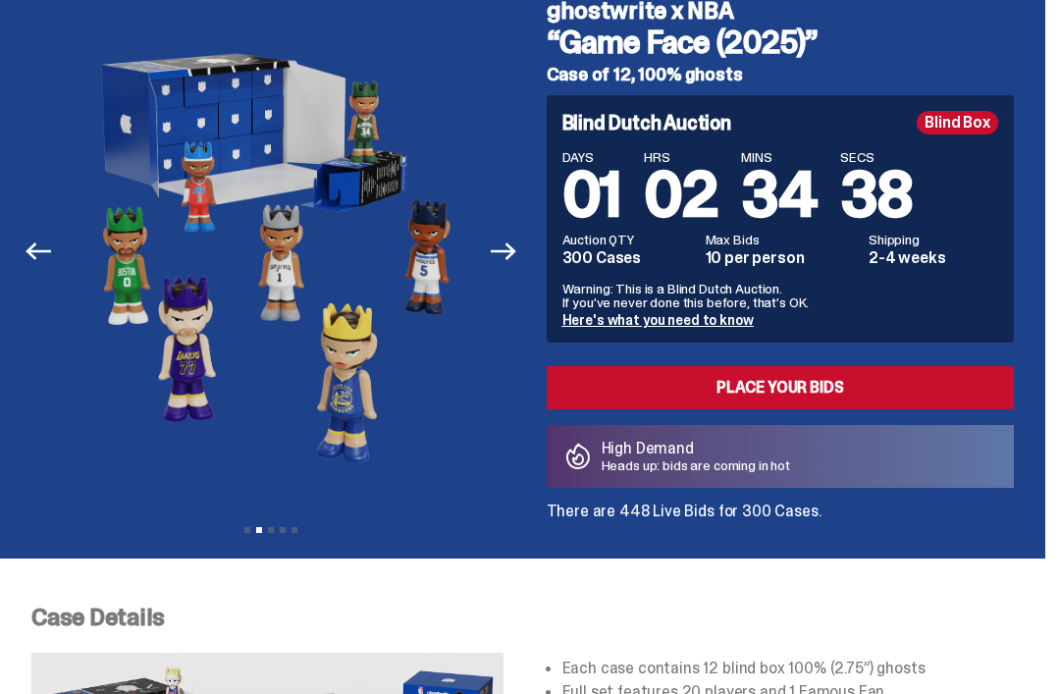
click at [516, 238] on icon "Next" at bounding box center [504, 251] width 26 height 26
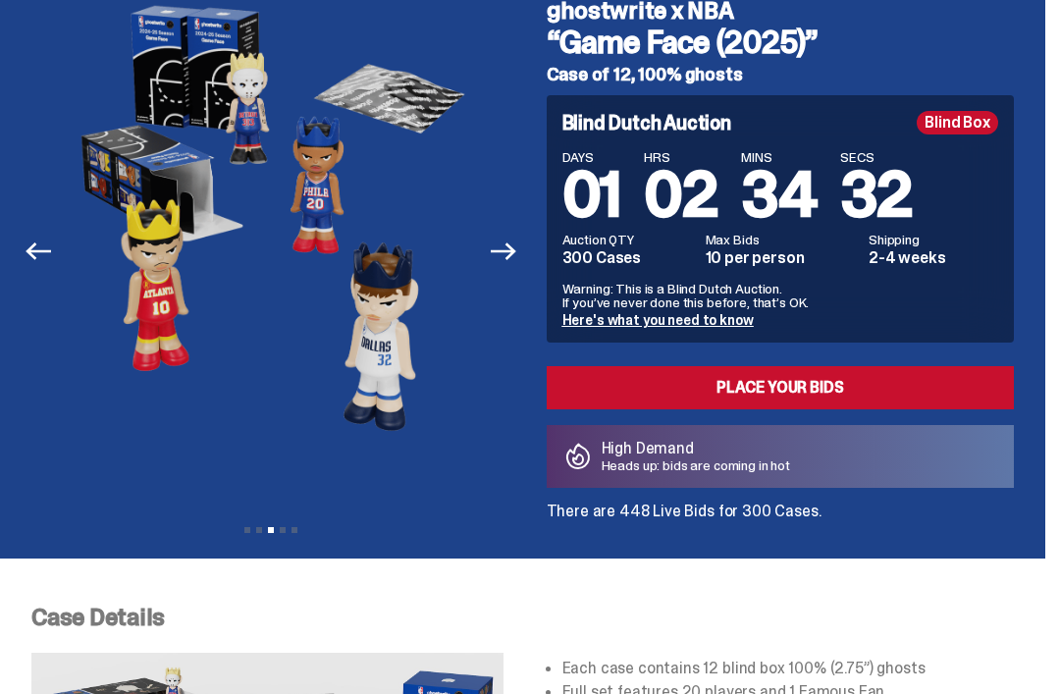
click at [516, 247] on icon "Next" at bounding box center [504, 251] width 26 height 18
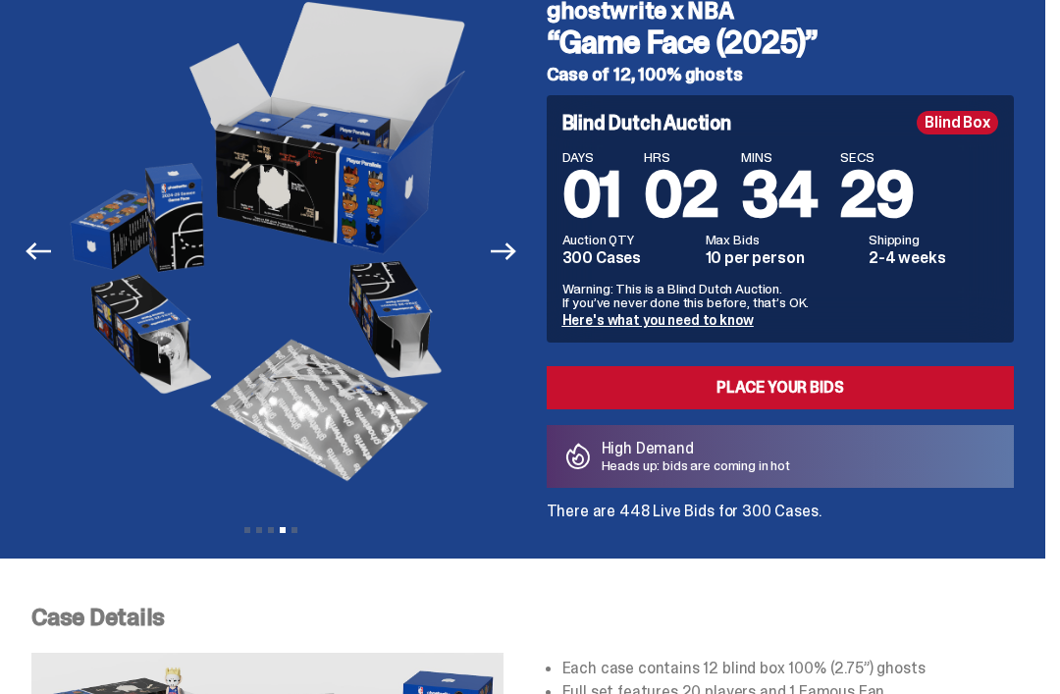
click at [516, 241] on icon "Next" at bounding box center [504, 251] width 26 height 26
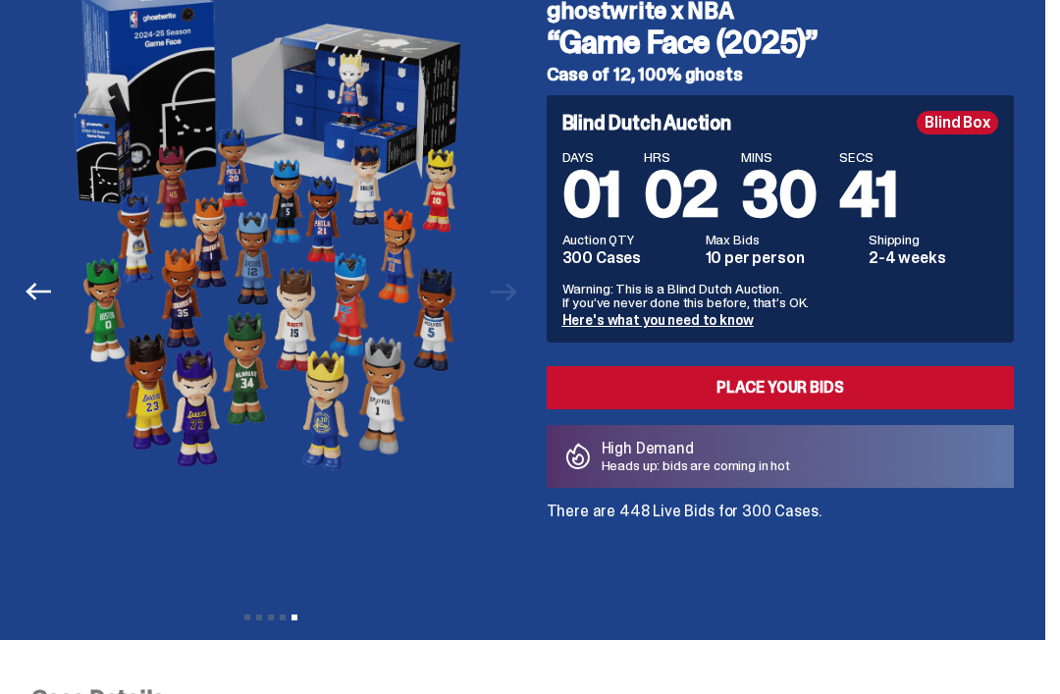
scroll to position [0, 0]
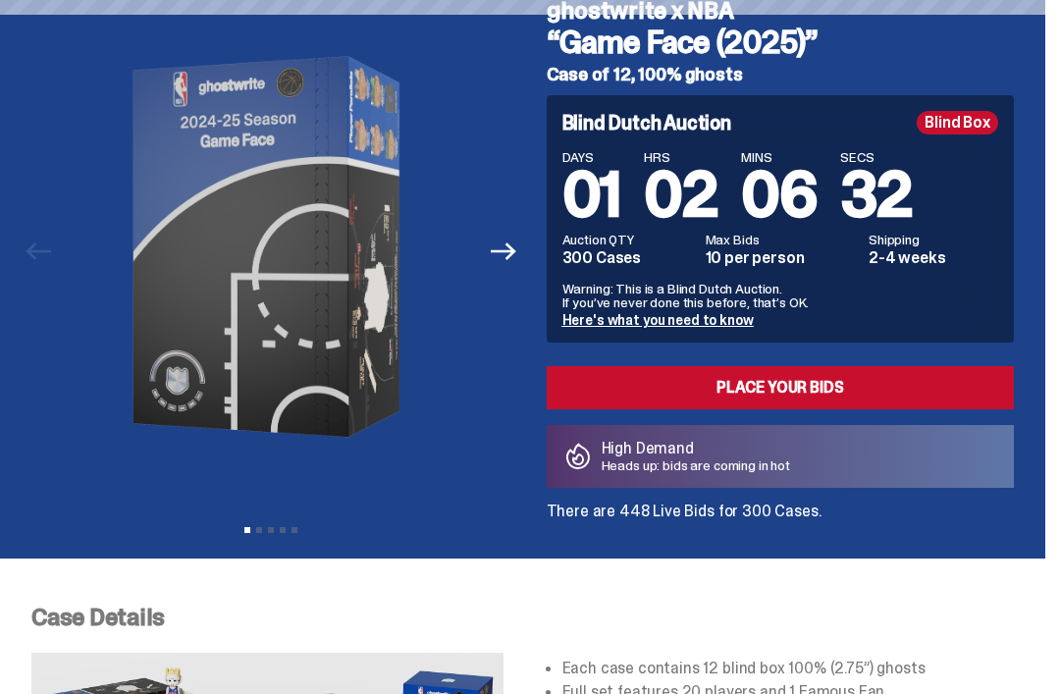
scroll to position [95, 0]
